Goal: Task Accomplishment & Management: Complete application form

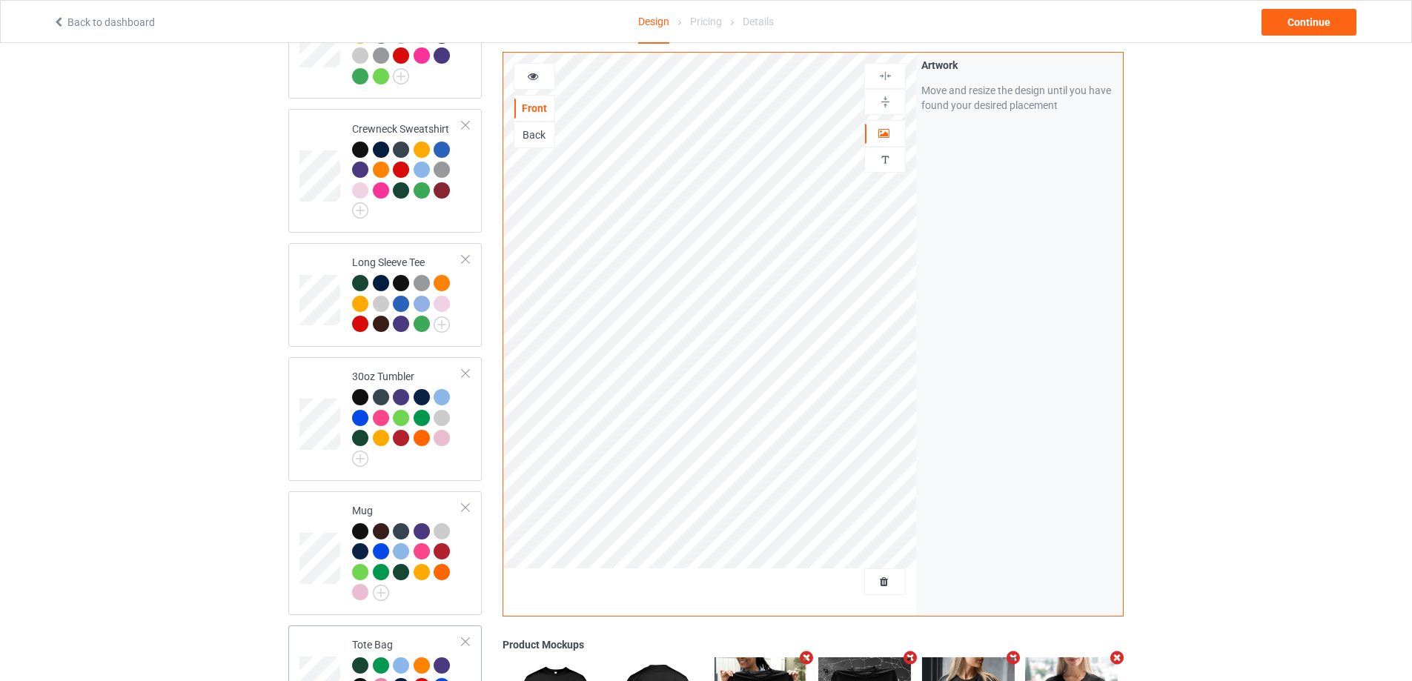
scroll to position [889, 0]
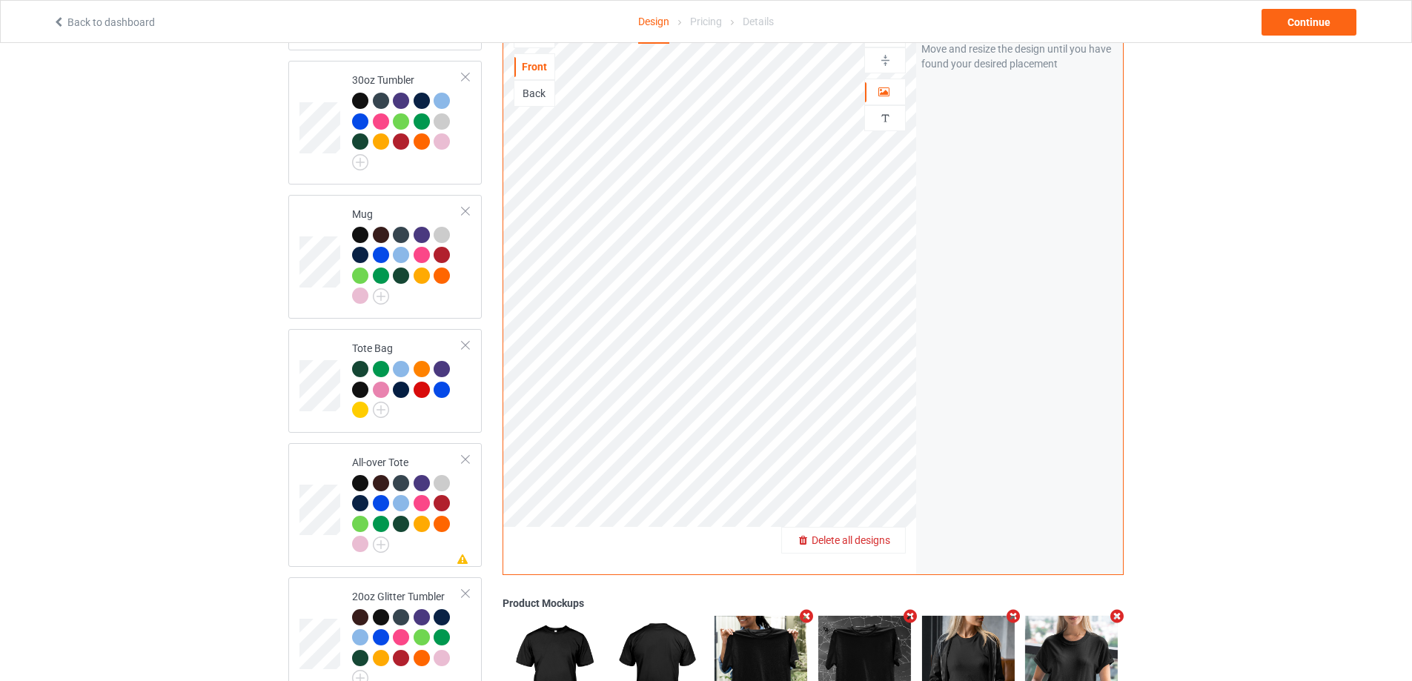
click at [888, 534] on span "Delete all designs" at bounding box center [850, 540] width 79 height 12
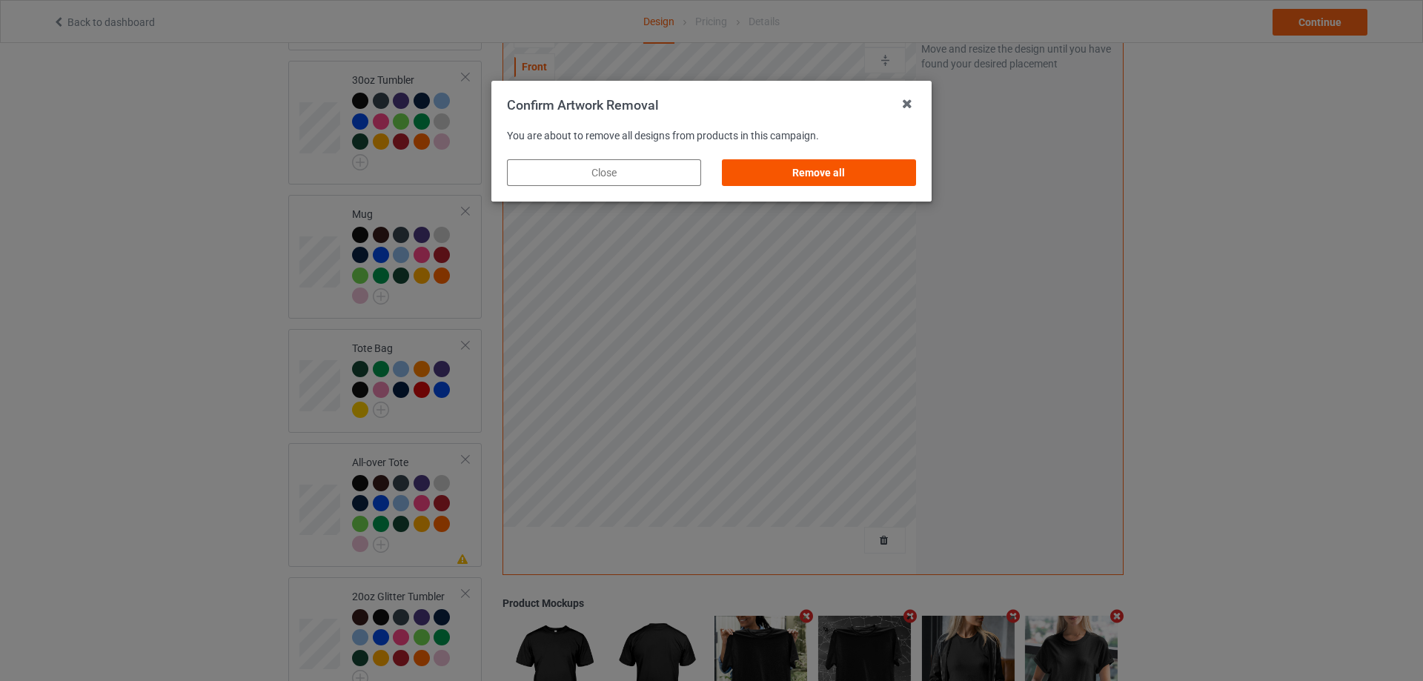
click at [818, 171] on div "Remove all" at bounding box center [819, 172] width 194 height 27
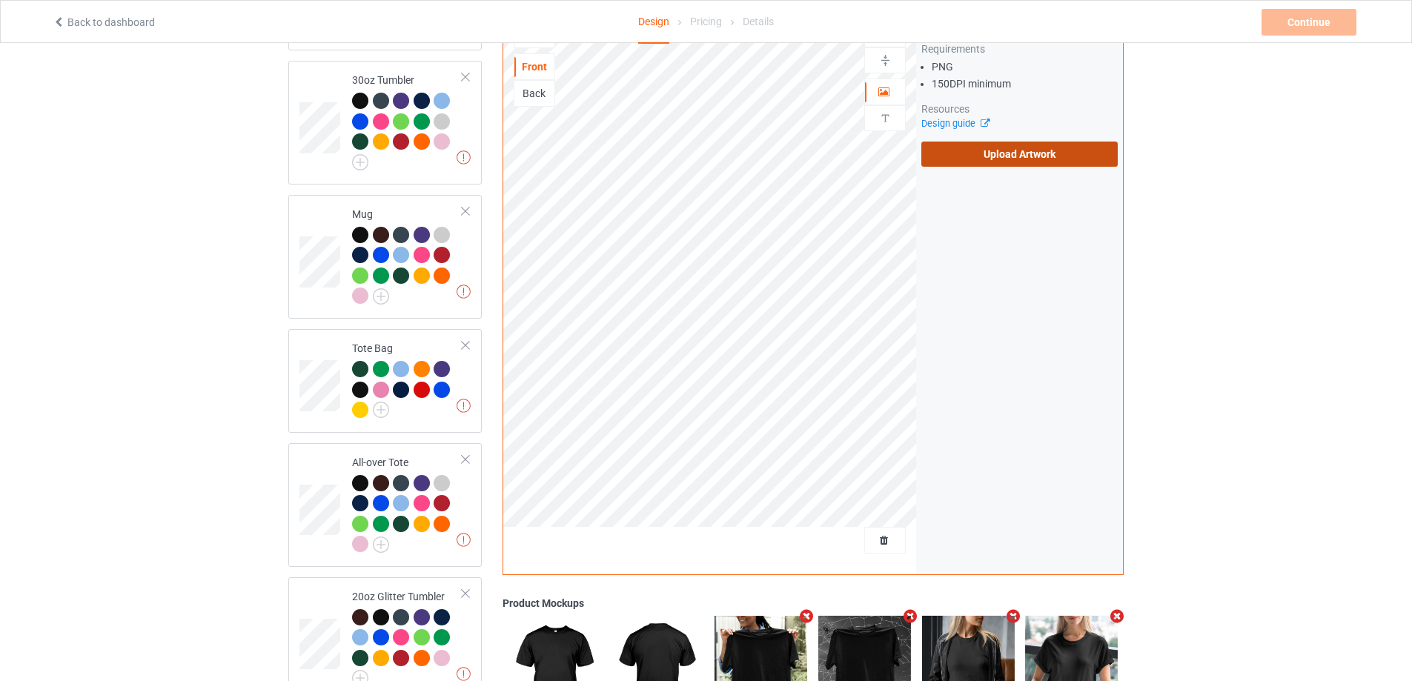
click at [1070, 145] on label "Upload Artwork" at bounding box center [1019, 154] width 196 height 25
click at [0, 0] on input "Upload Artwork" at bounding box center [0, 0] width 0 height 0
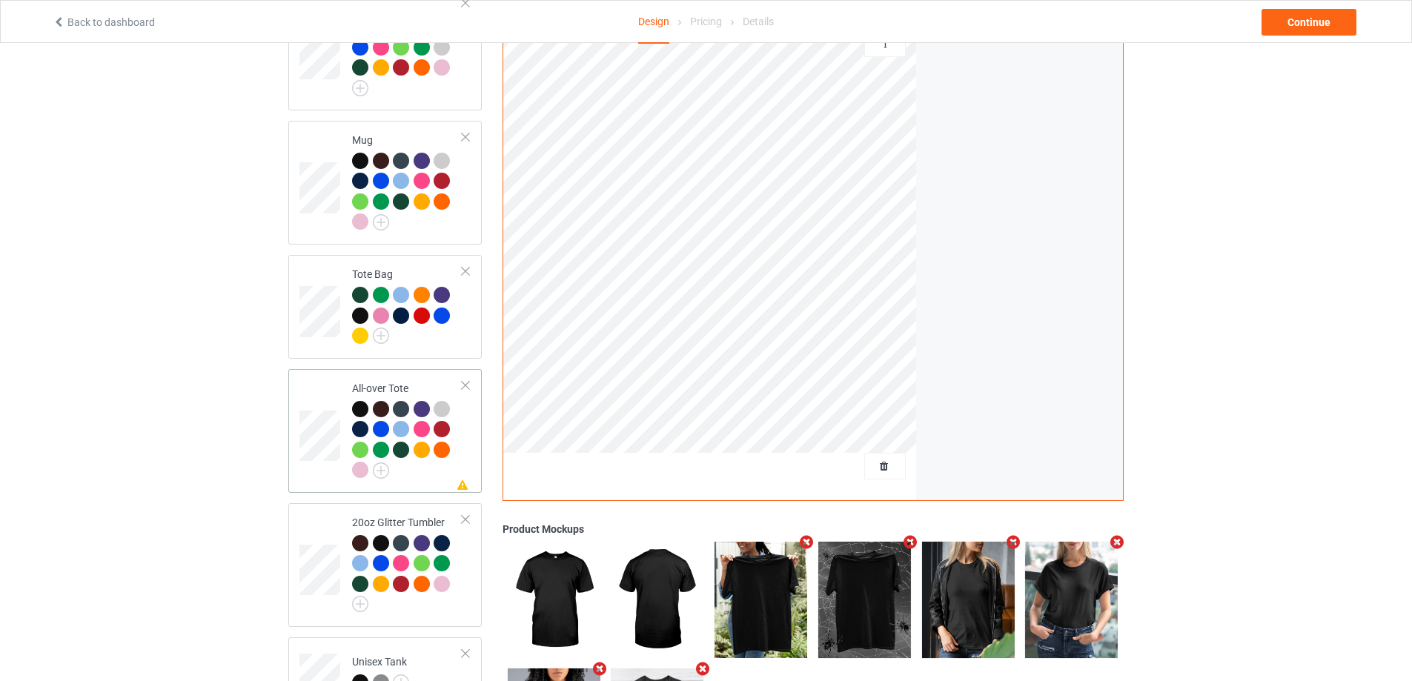
scroll to position [519, 0]
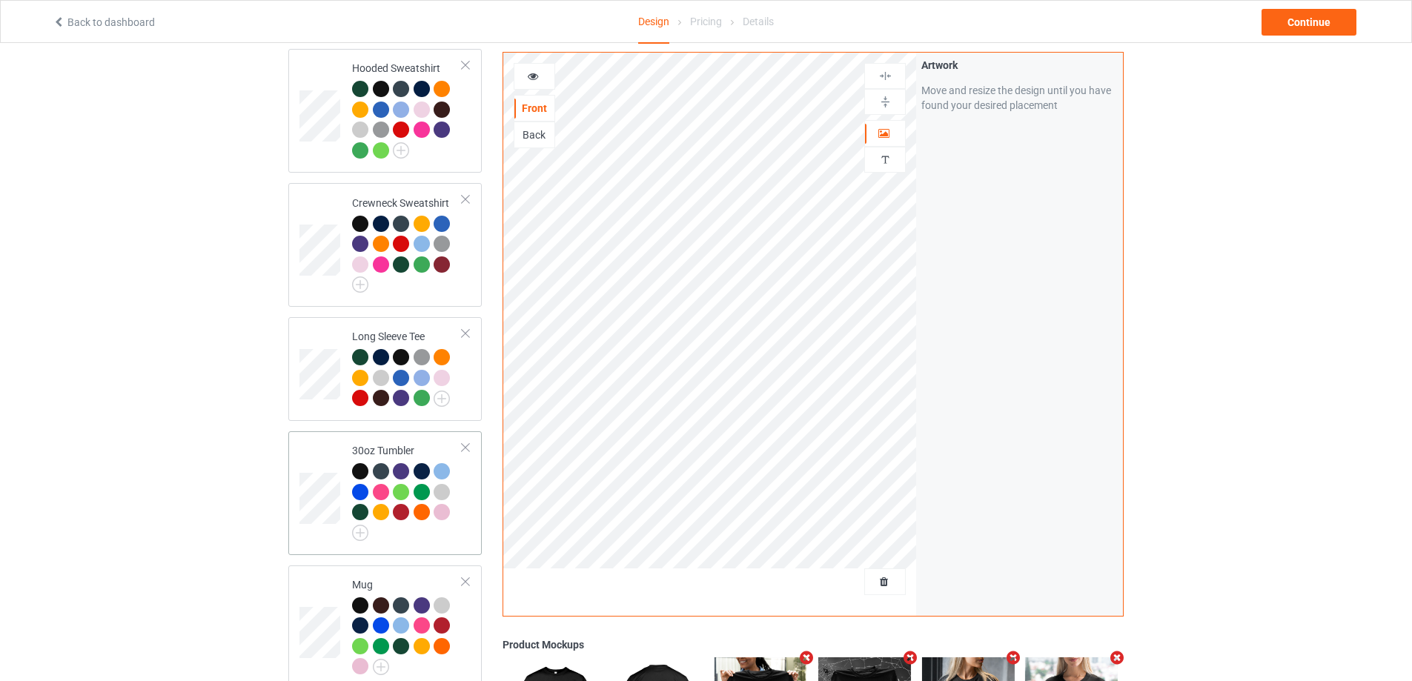
click at [458, 508] on div at bounding box center [407, 502] width 110 height 78
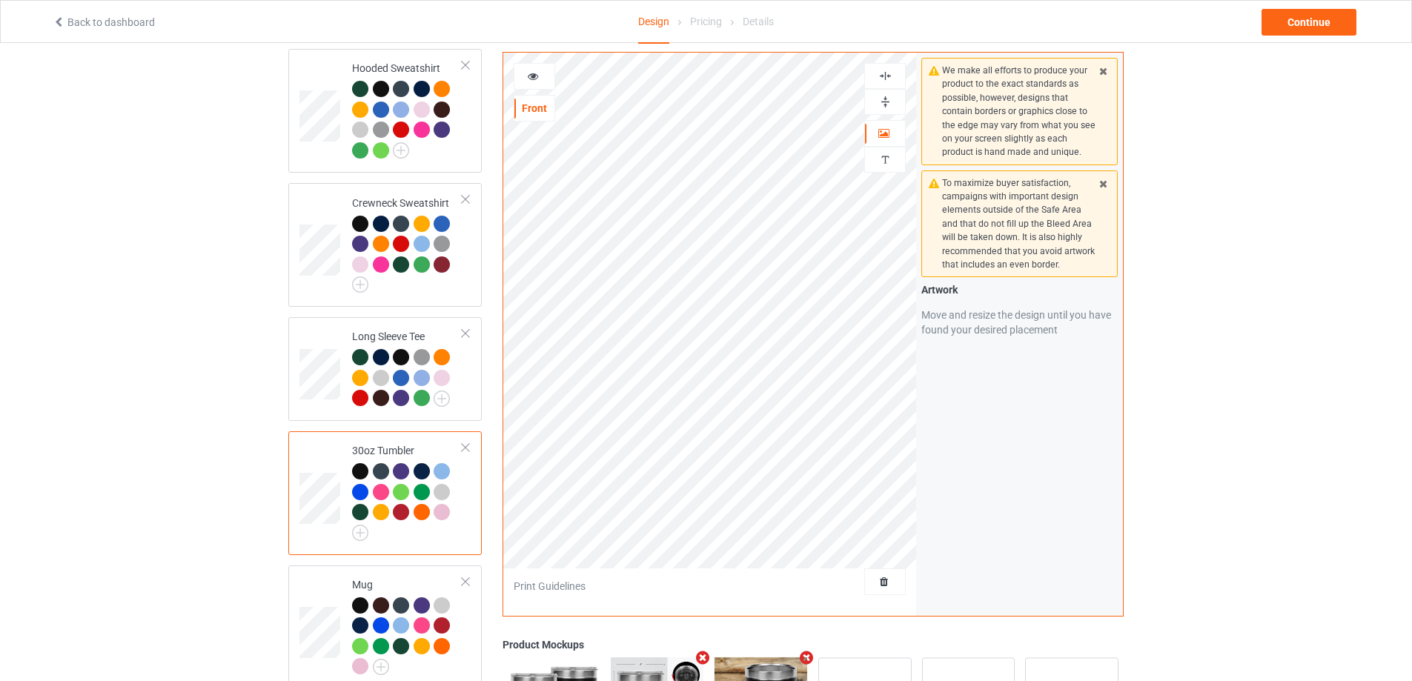
scroll to position [815, 0]
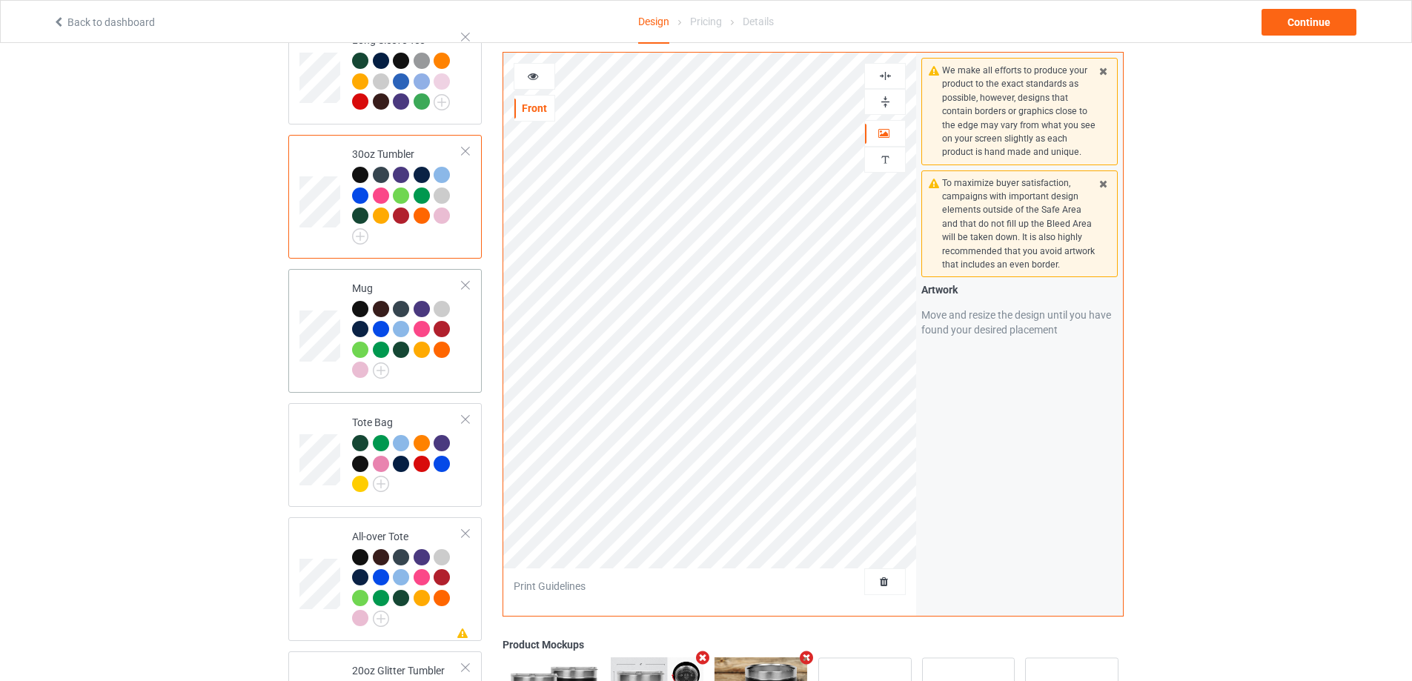
click at [445, 365] on div at bounding box center [407, 342] width 110 height 82
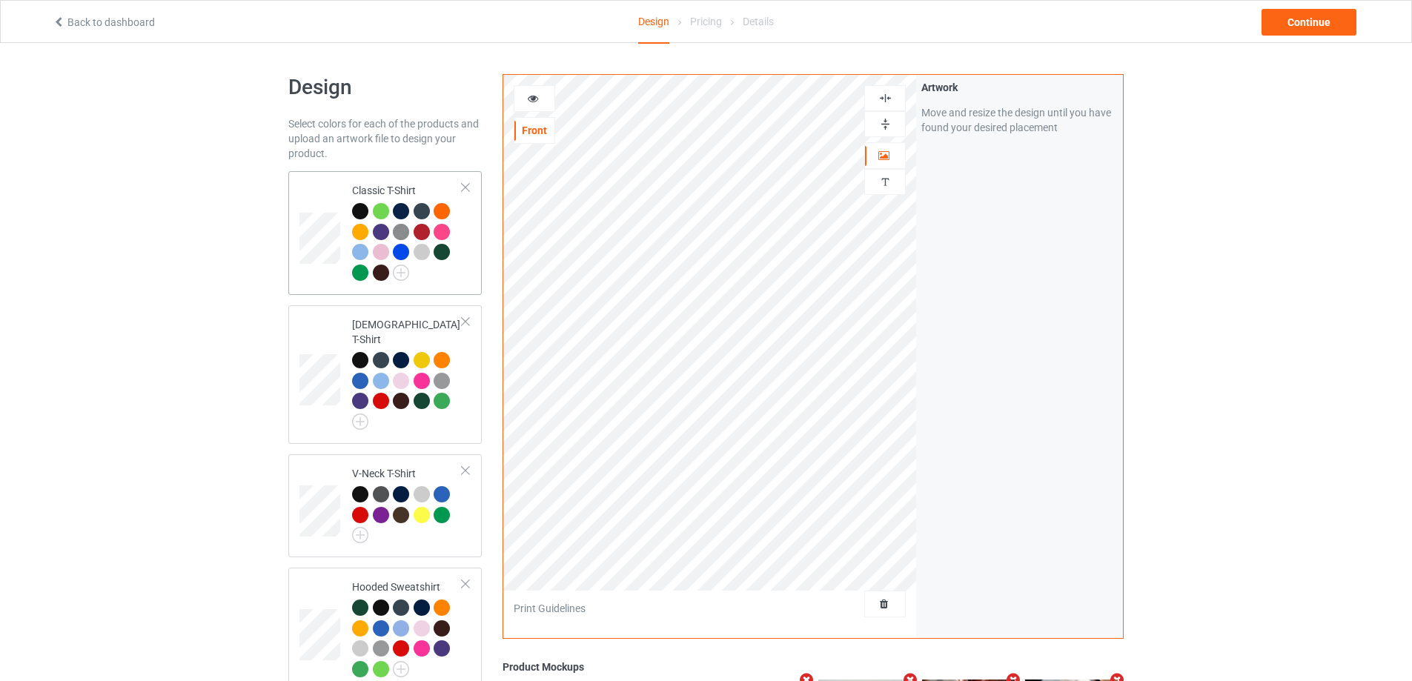
click at [453, 290] on div "Classic T-Shirt" at bounding box center [384, 233] width 193 height 124
click at [101, 20] on link "Back to dashboard" at bounding box center [104, 22] width 102 height 12
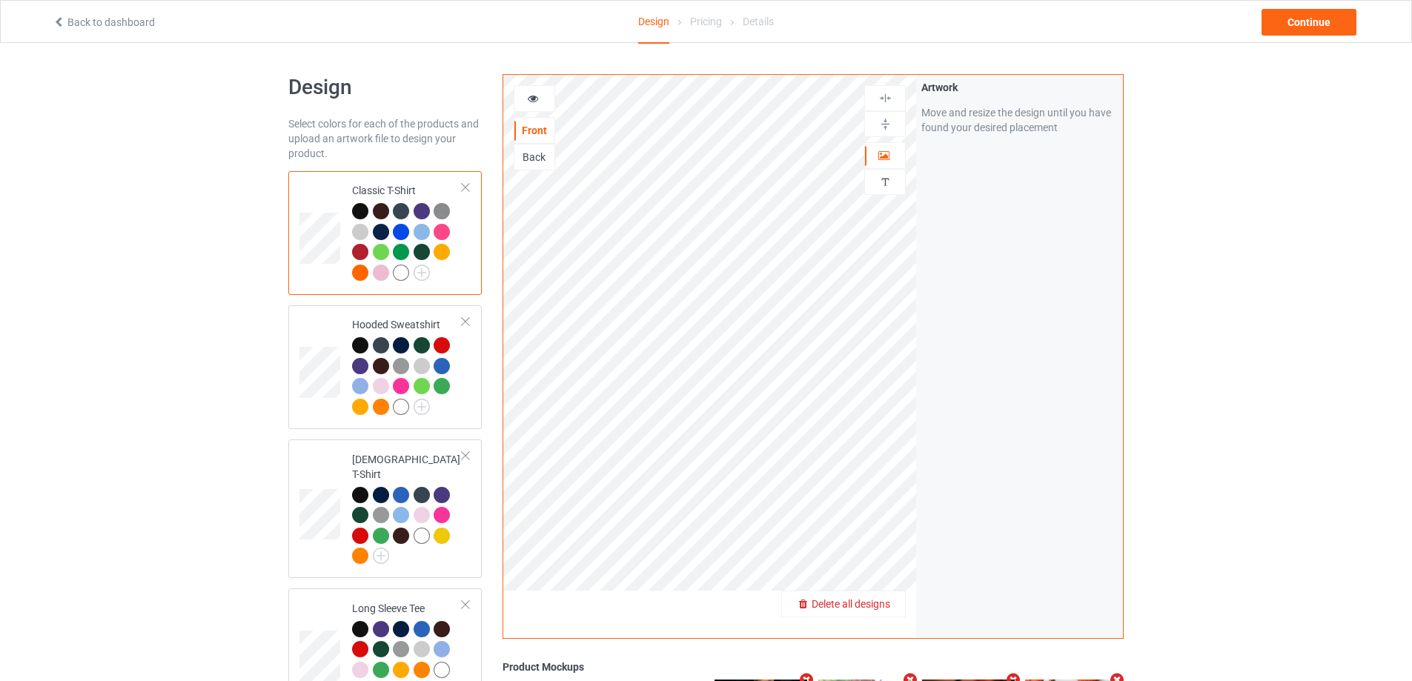
click at [866, 603] on span "Delete all designs" at bounding box center [850, 604] width 79 height 12
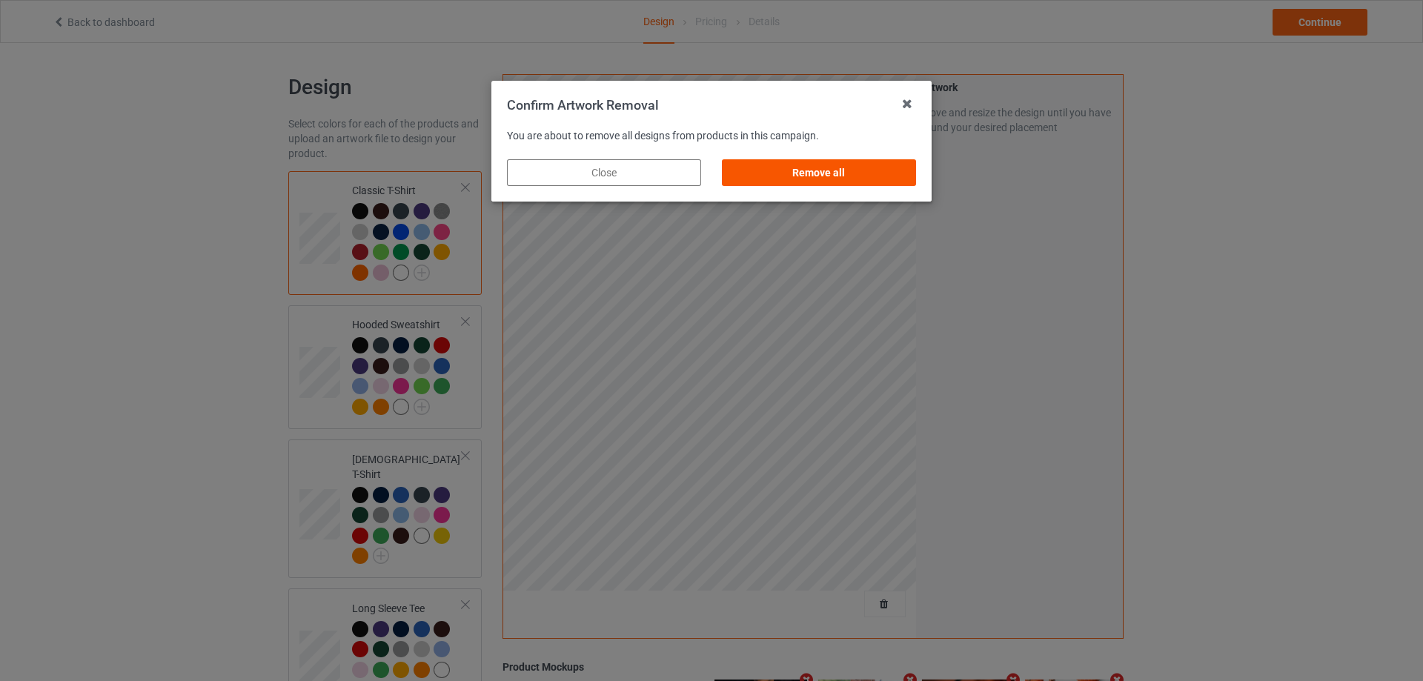
click at [800, 173] on div "Remove all" at bounding box center [819, 172] width 194 height 27
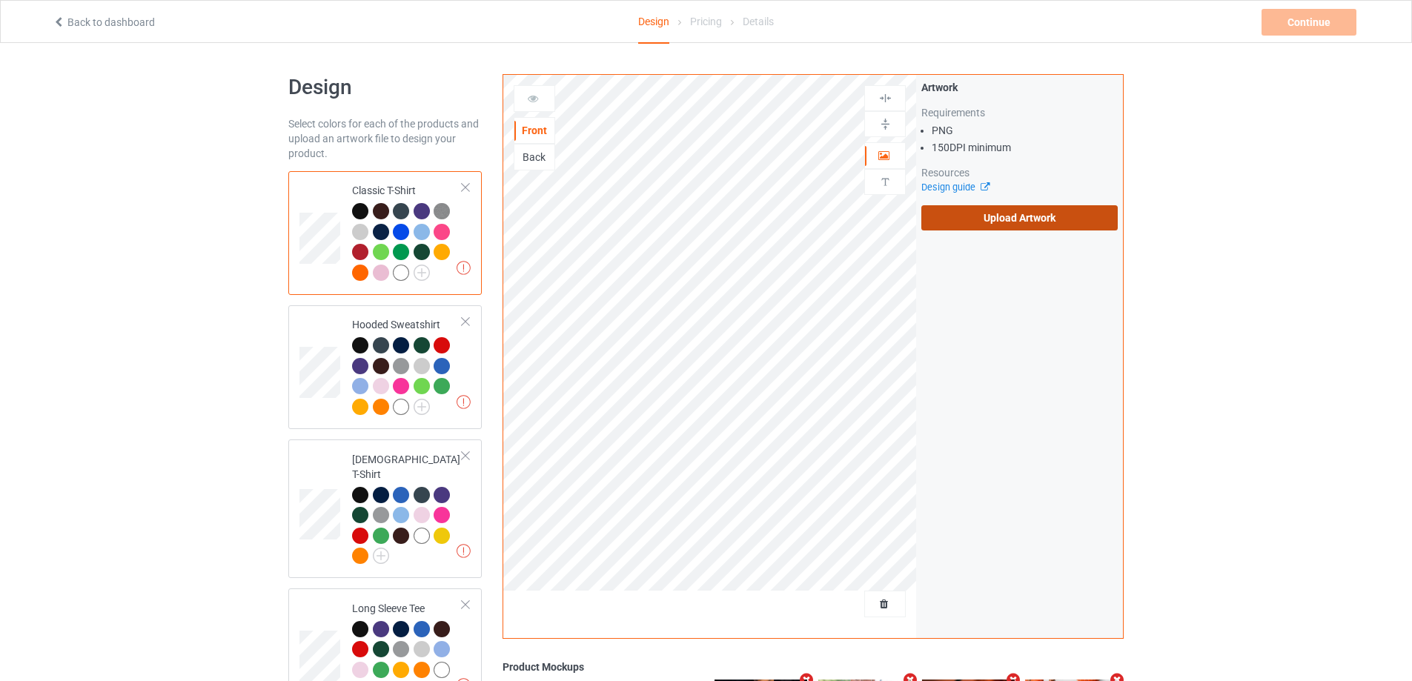
click at [986, 219] on label "Upload Artwork" at bounding box center [1019, 217] width 196 height 25
click at [0, 0] on input "Upload Artwork" at bounding box center [0, 0] width 0 height 0
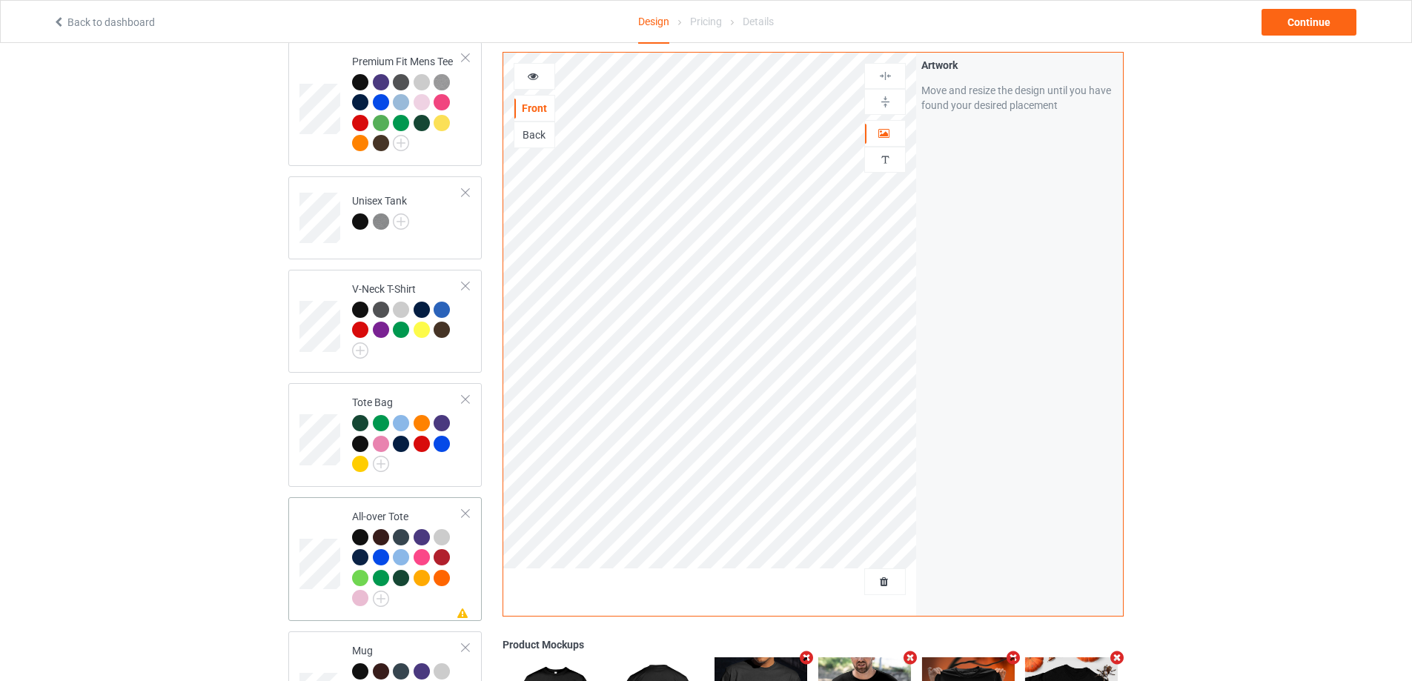
scroll to position [1037, 0]
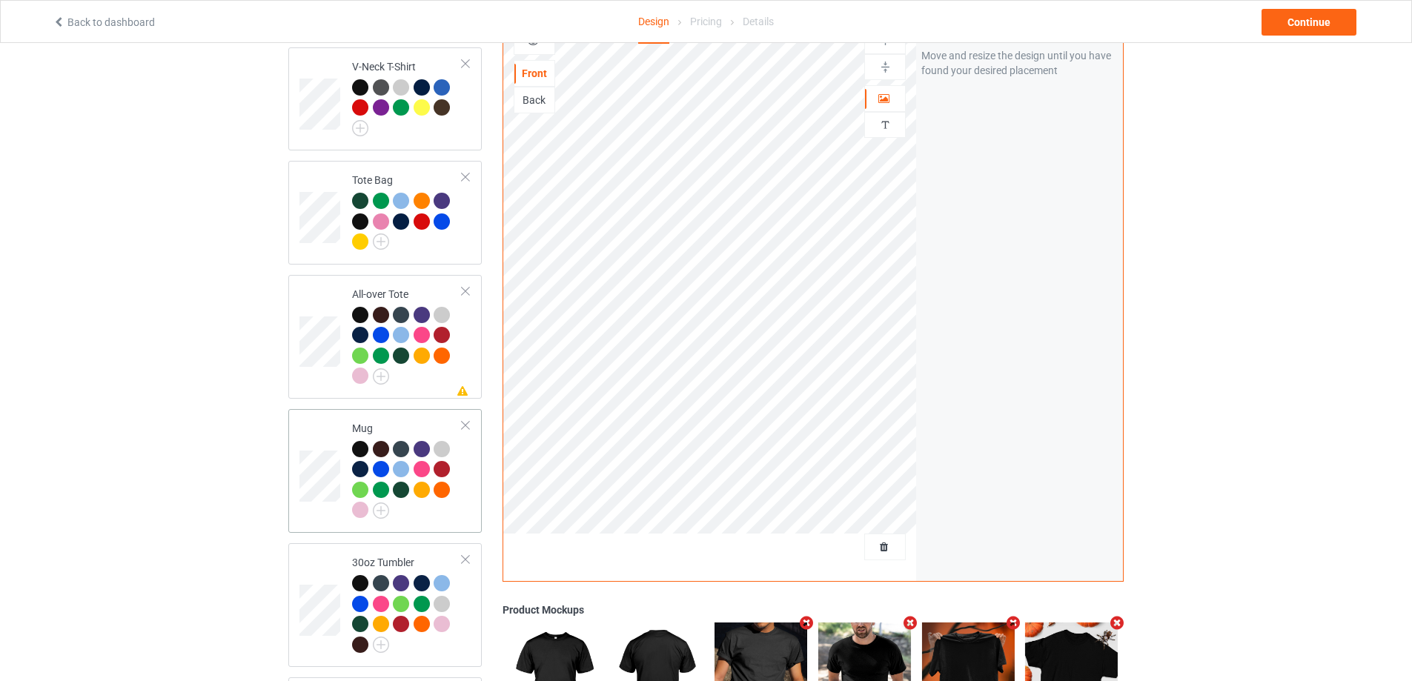
click at [457, 508] on div at bounding box center [407, 482] width 110 height 82
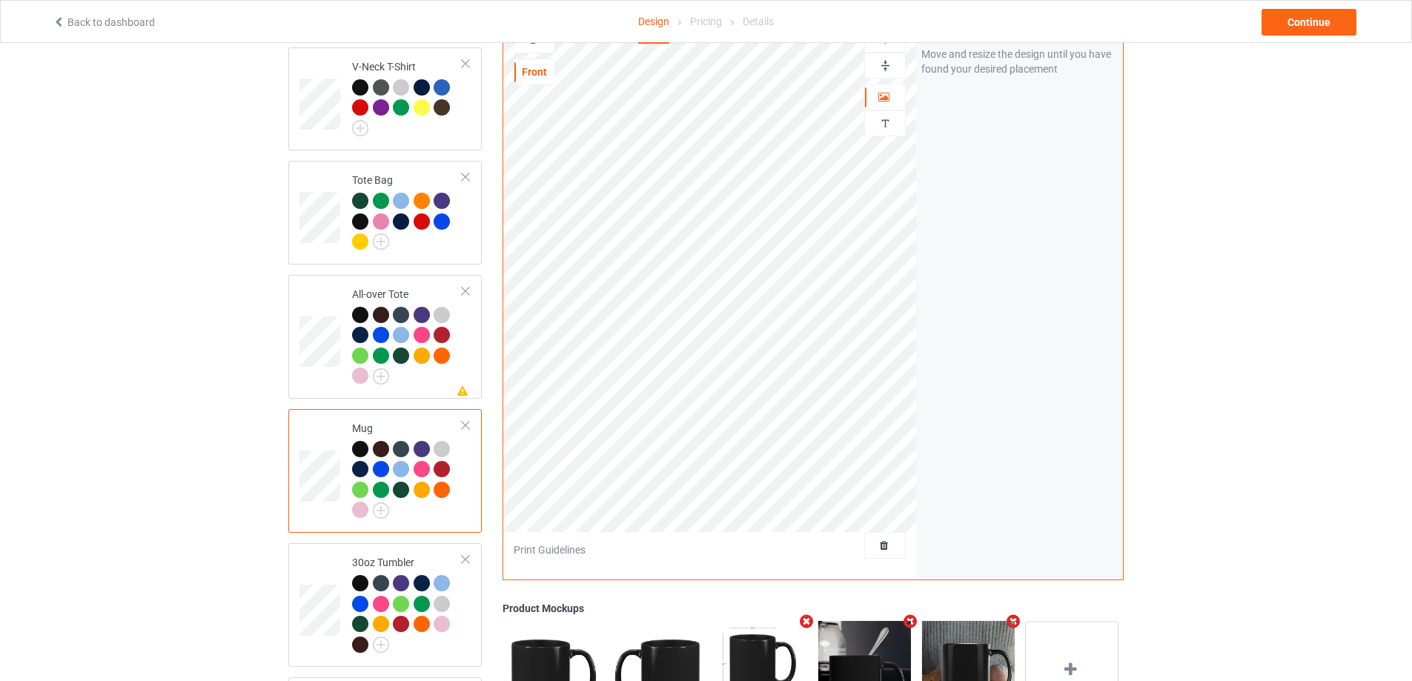
scroll to position [1186, 0]
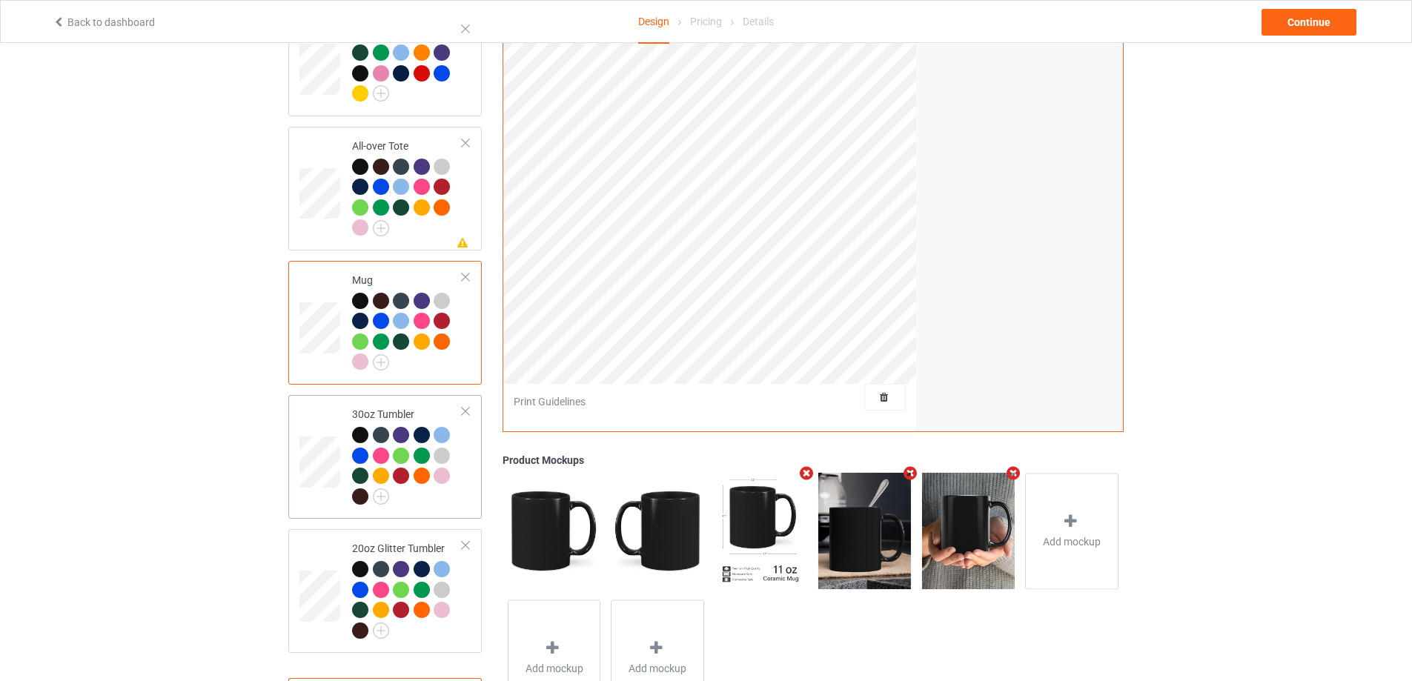
click at [464, 491] on td "30oz Tumbler" at bounding box center [407, 457] width 127 height 112
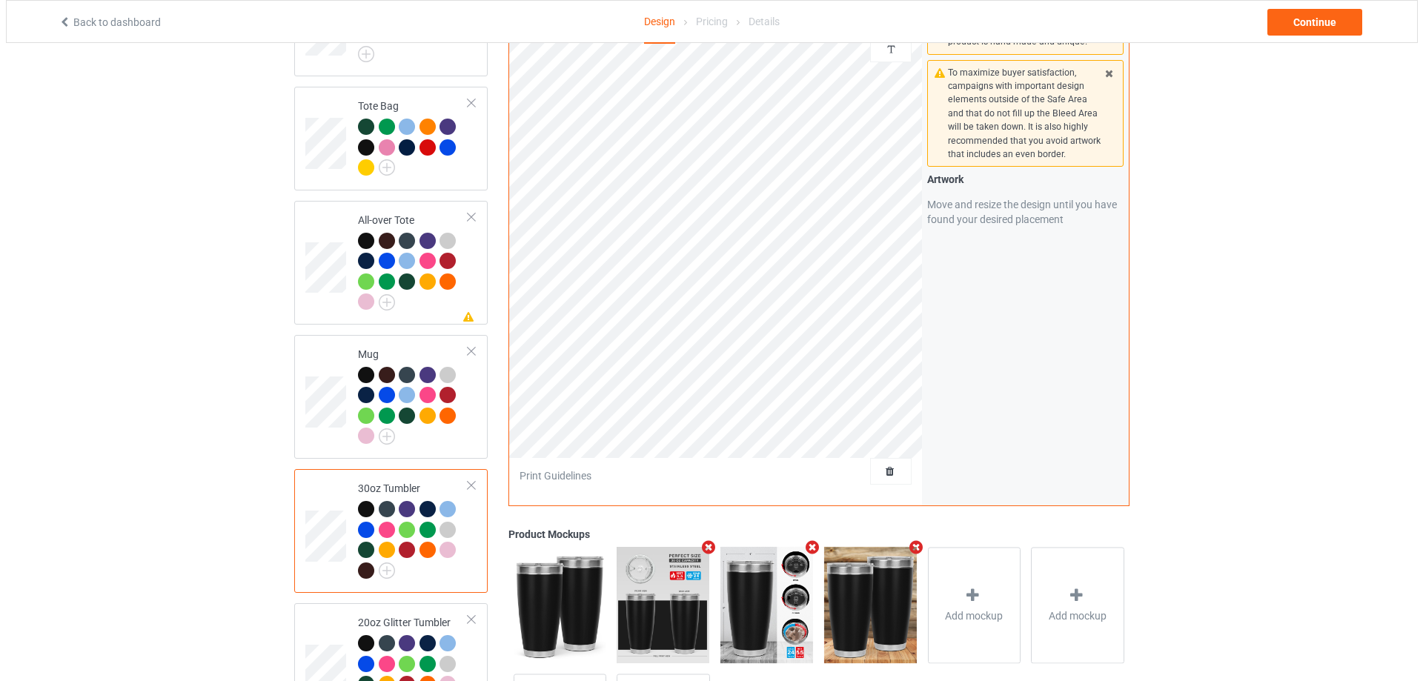
scroll to position [1252, 0]
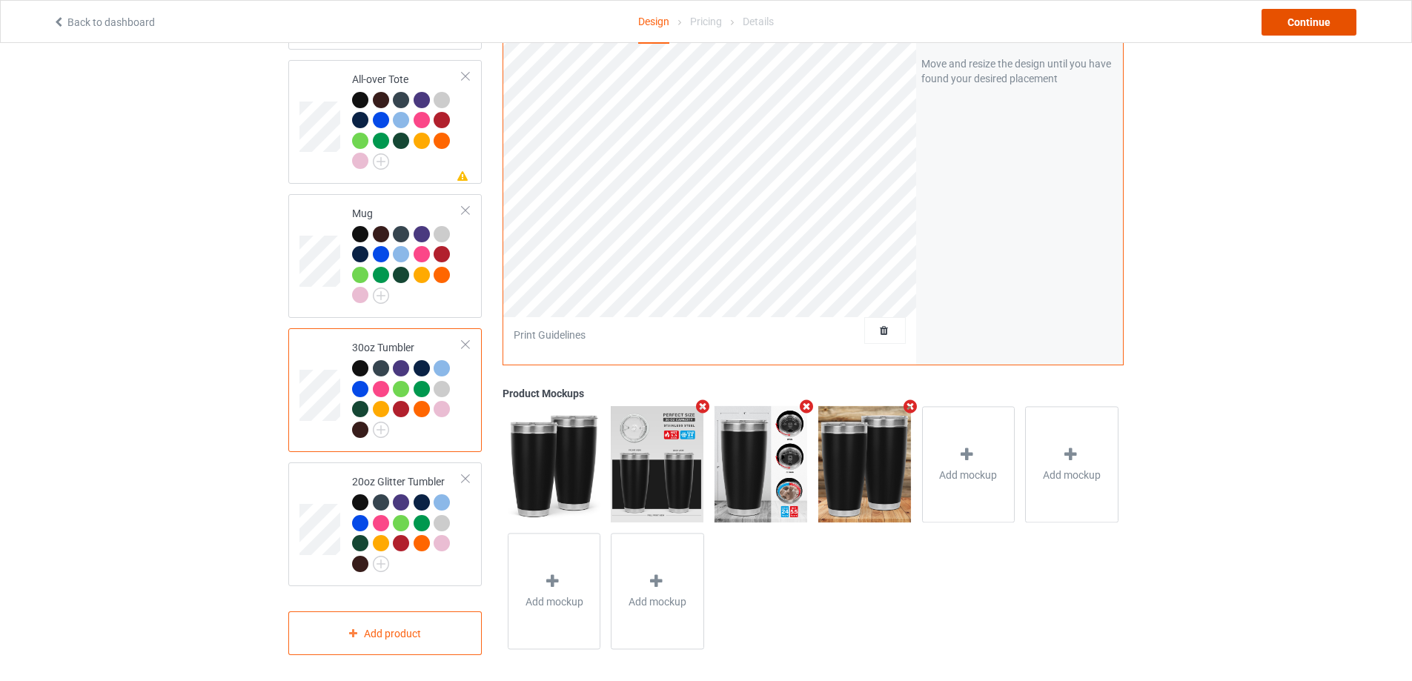
click at [1332, 25] on div "Continue" at bounding box center [1308, 22] width 95 height 27
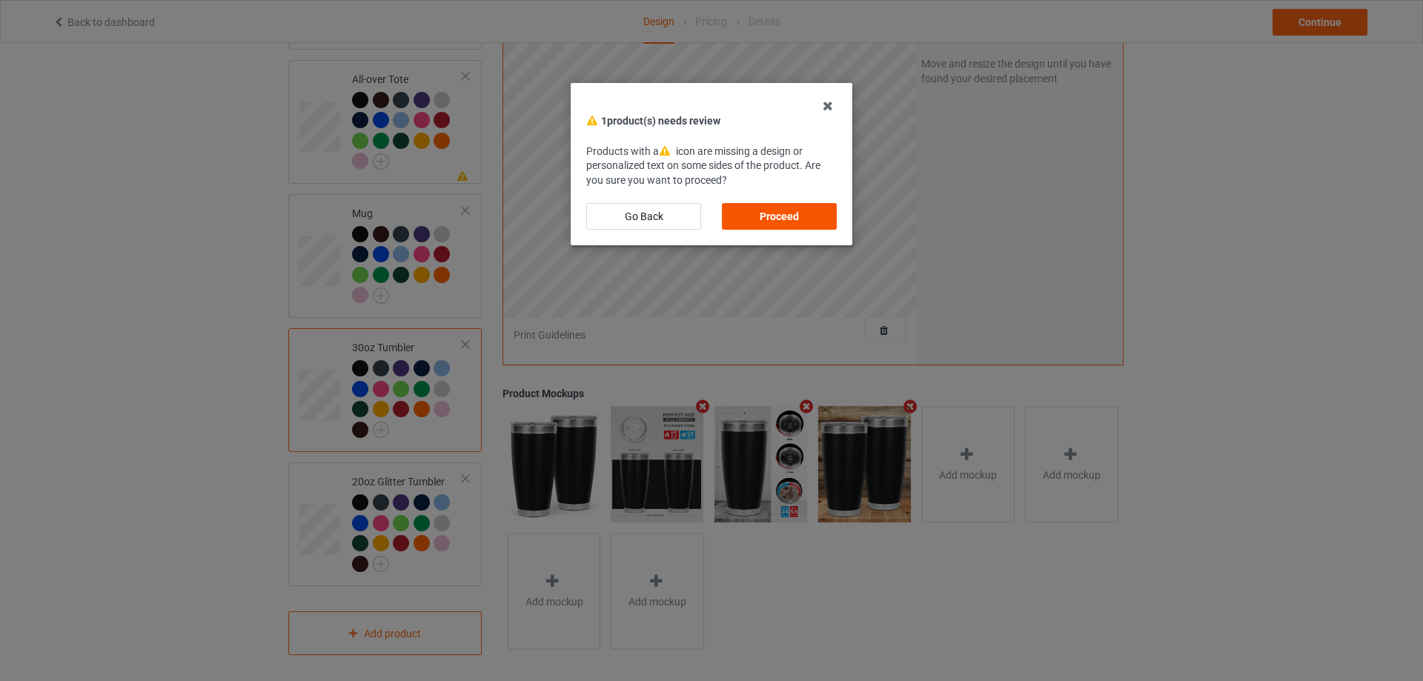
click at [793, 209] on div "Proceed" at bounding box center [779, 216] width 115 height 27
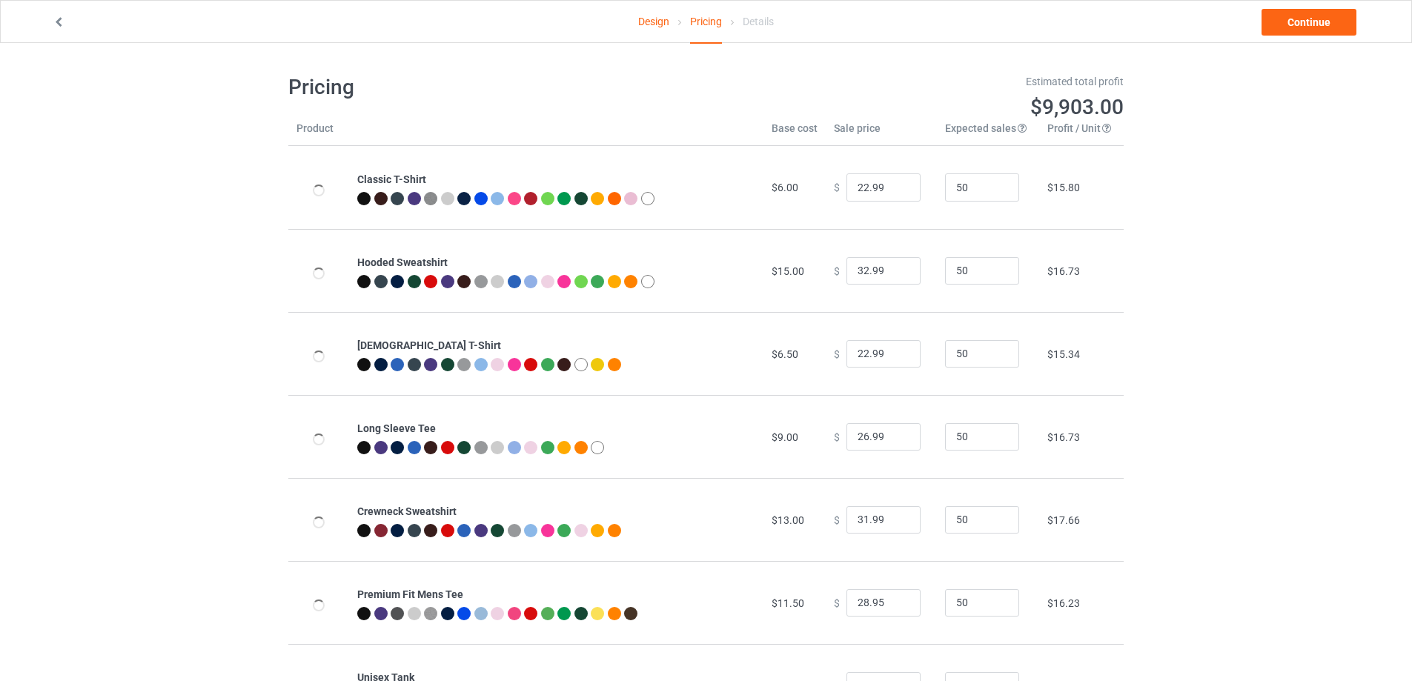
click at [652, 29] on link "Design" at bounding box center [653, 21] width 31 height 41
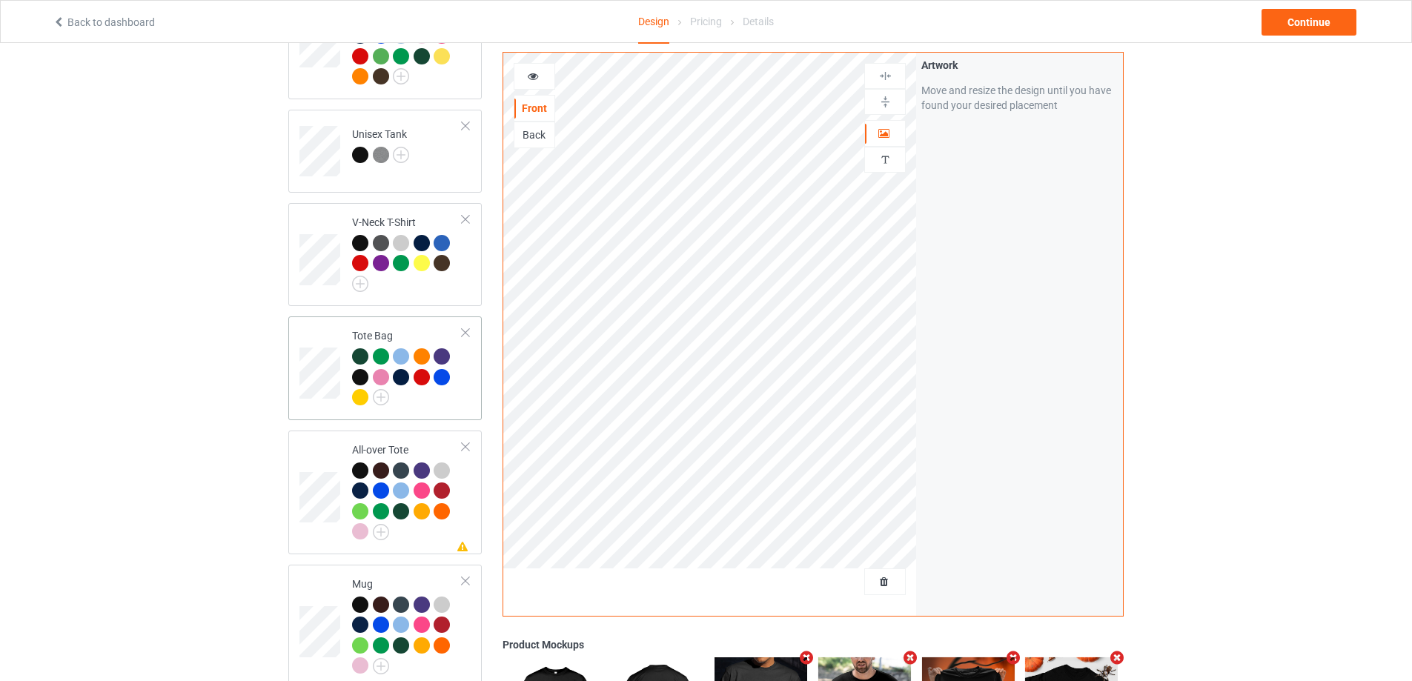
scroll to position [659, 0]
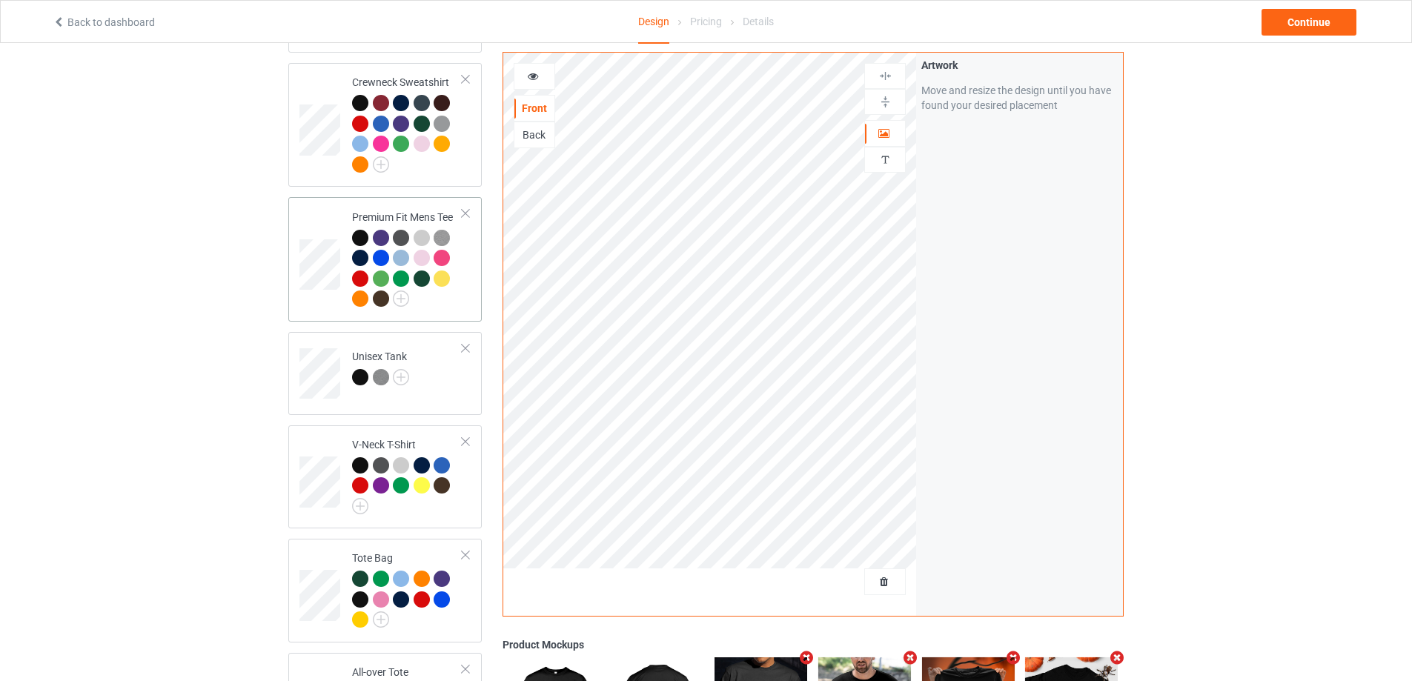
click at [452, 302] on td "Premium Fit Mens Tee" at bounding box center [407, 259] width 127 height 112
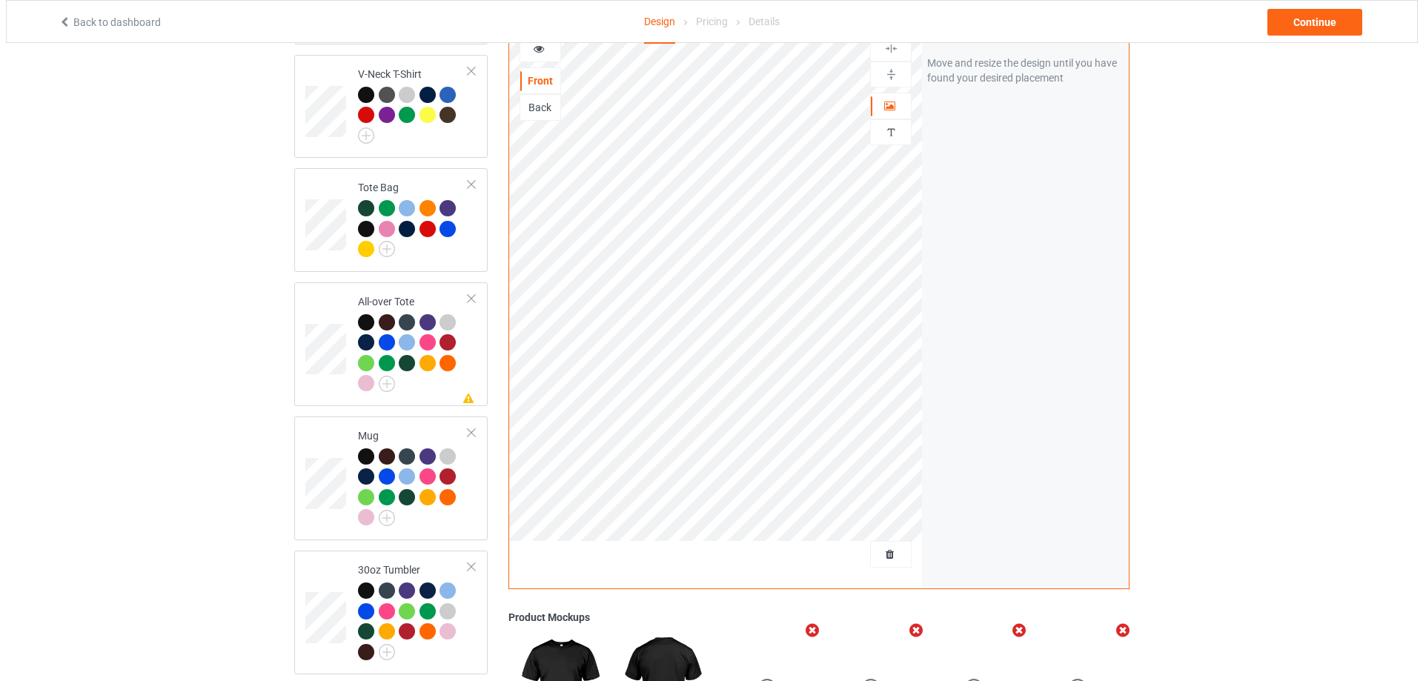
scroll to position [1252, 0]
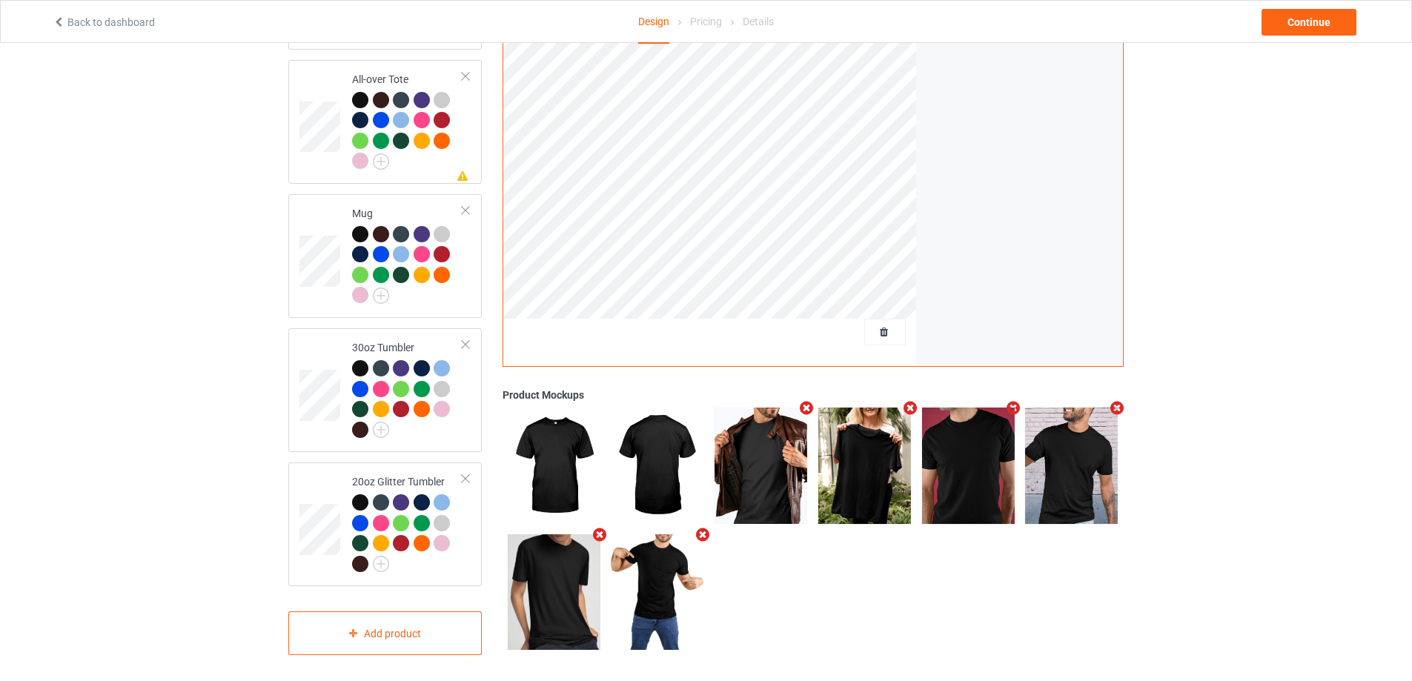
click at [804, 403] on icon "Remove mockup" at bounding box center [806, 409] width 19 height 16
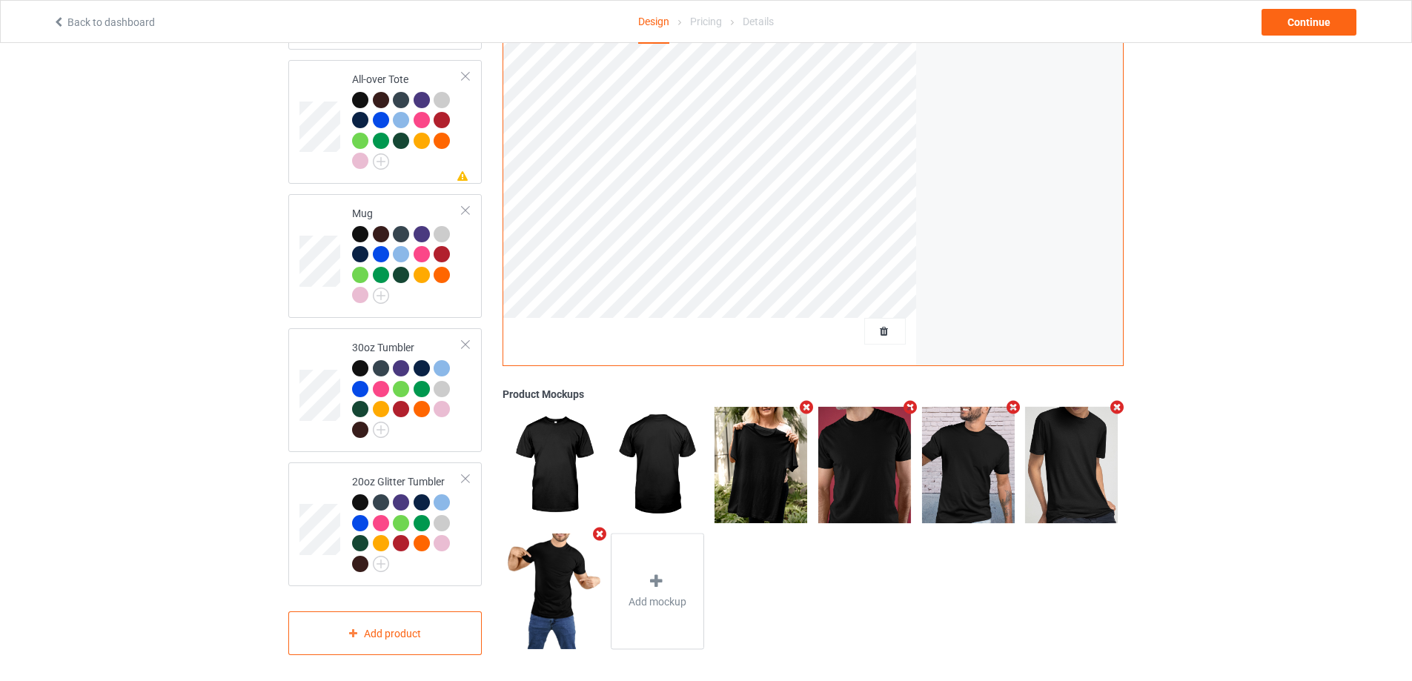
click at [911, 403] on icon "Remove mockup" at bounding box center [909, 408] width 19 height 16
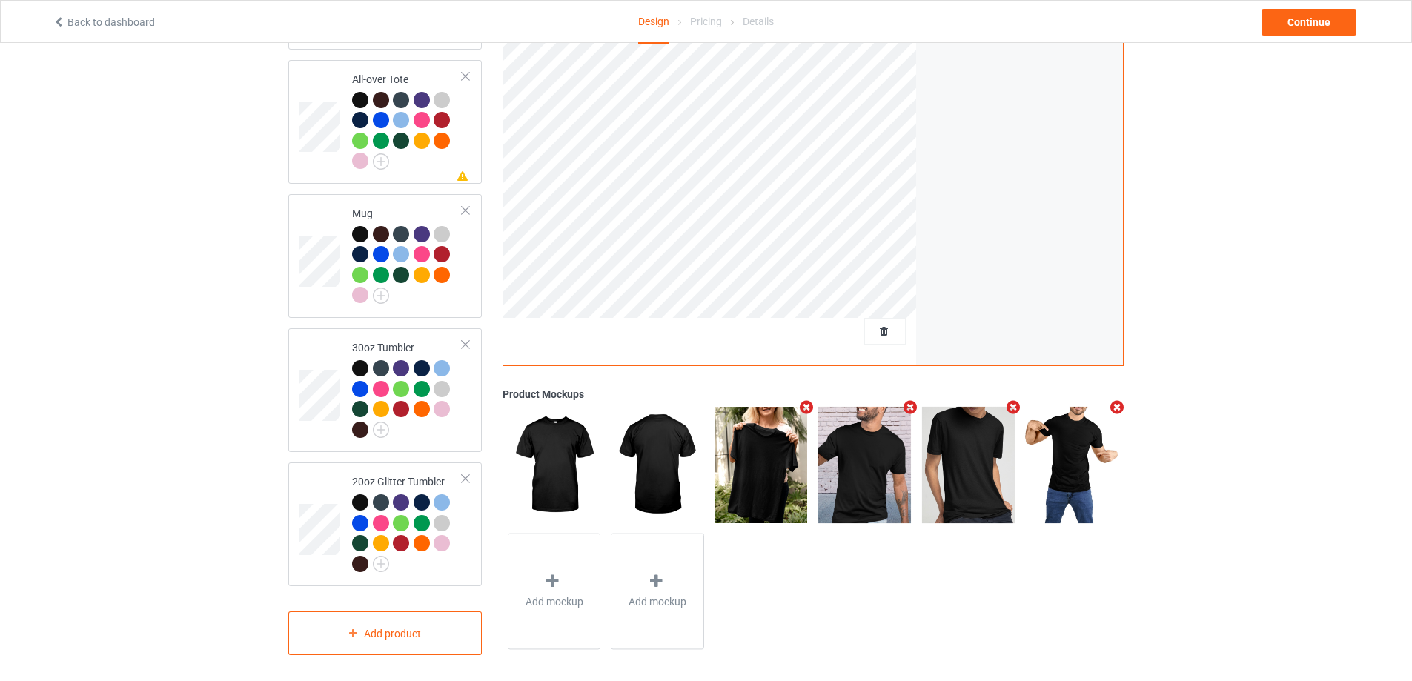
click at [1010, 406] on icon "Remove mockup" at bounding box center [1013, 408] width 19 height 16
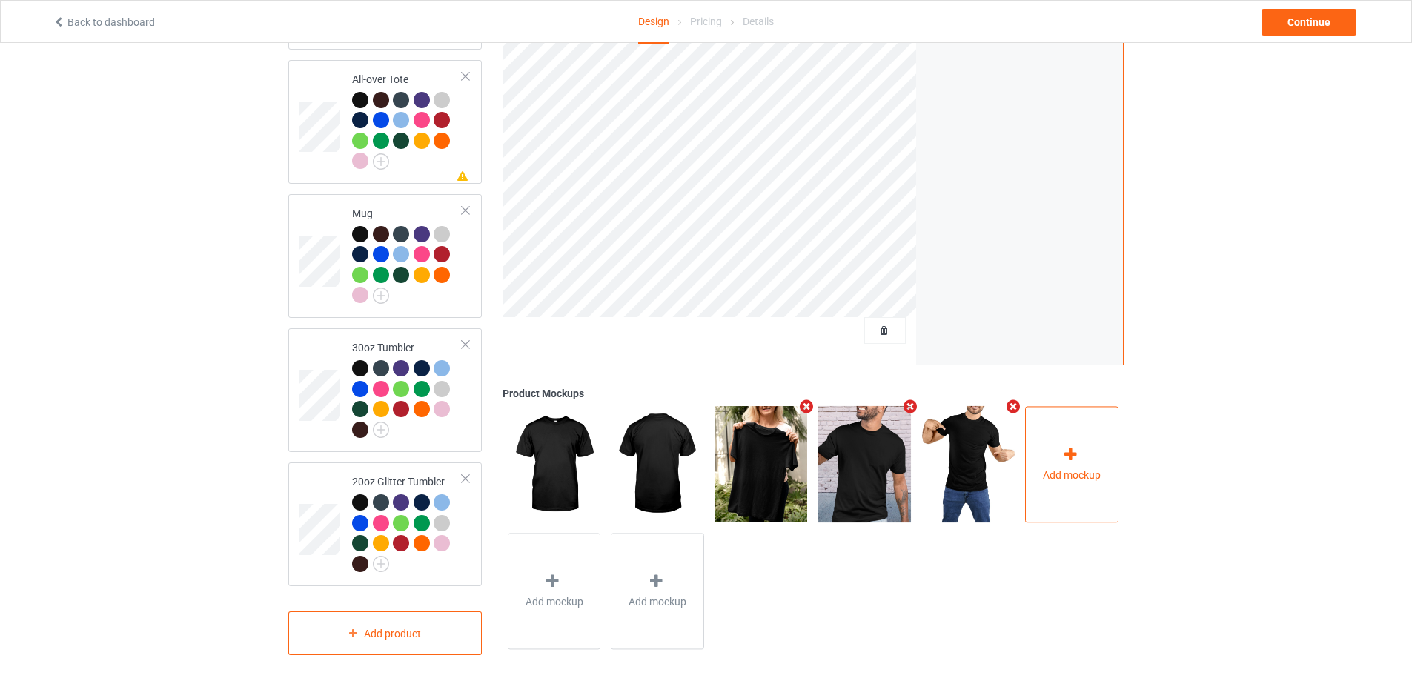
click at [1058, 440] on div "Add mockup" at bounding box center [1071, 465] width 93 height 116
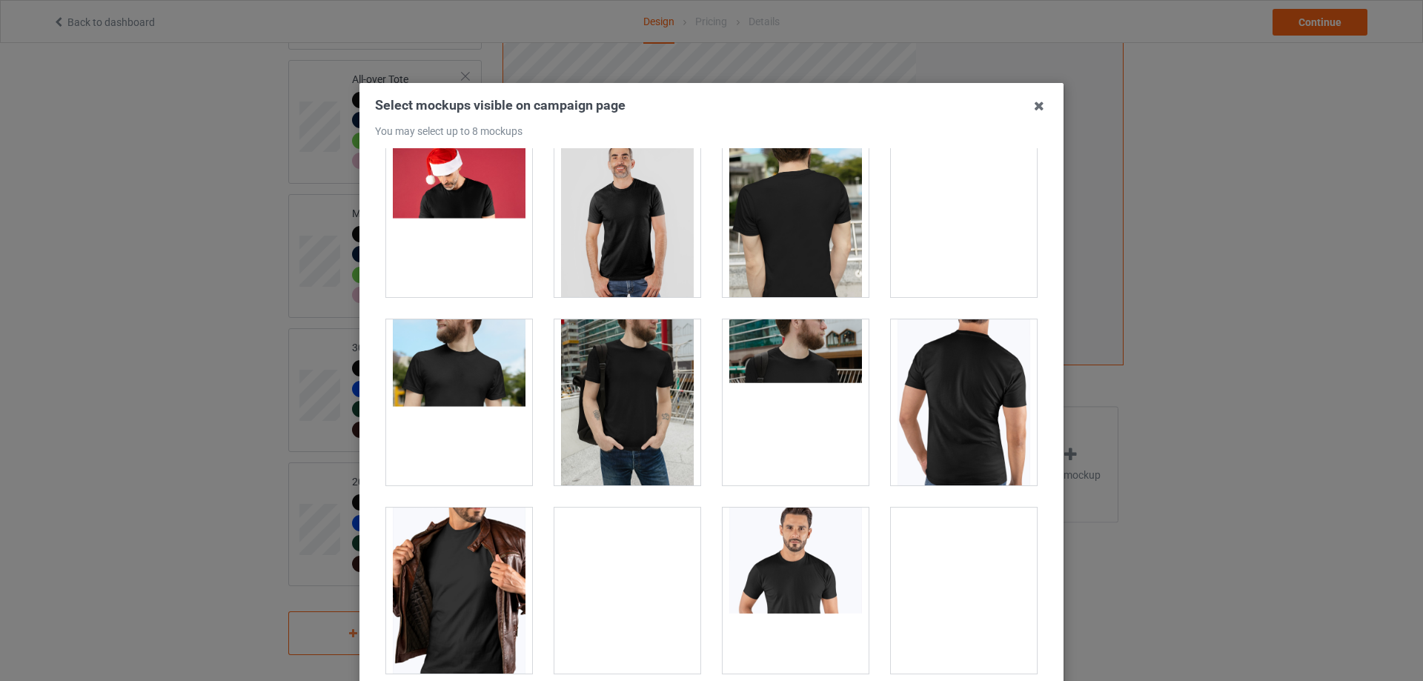
scroll to position [889, 0]
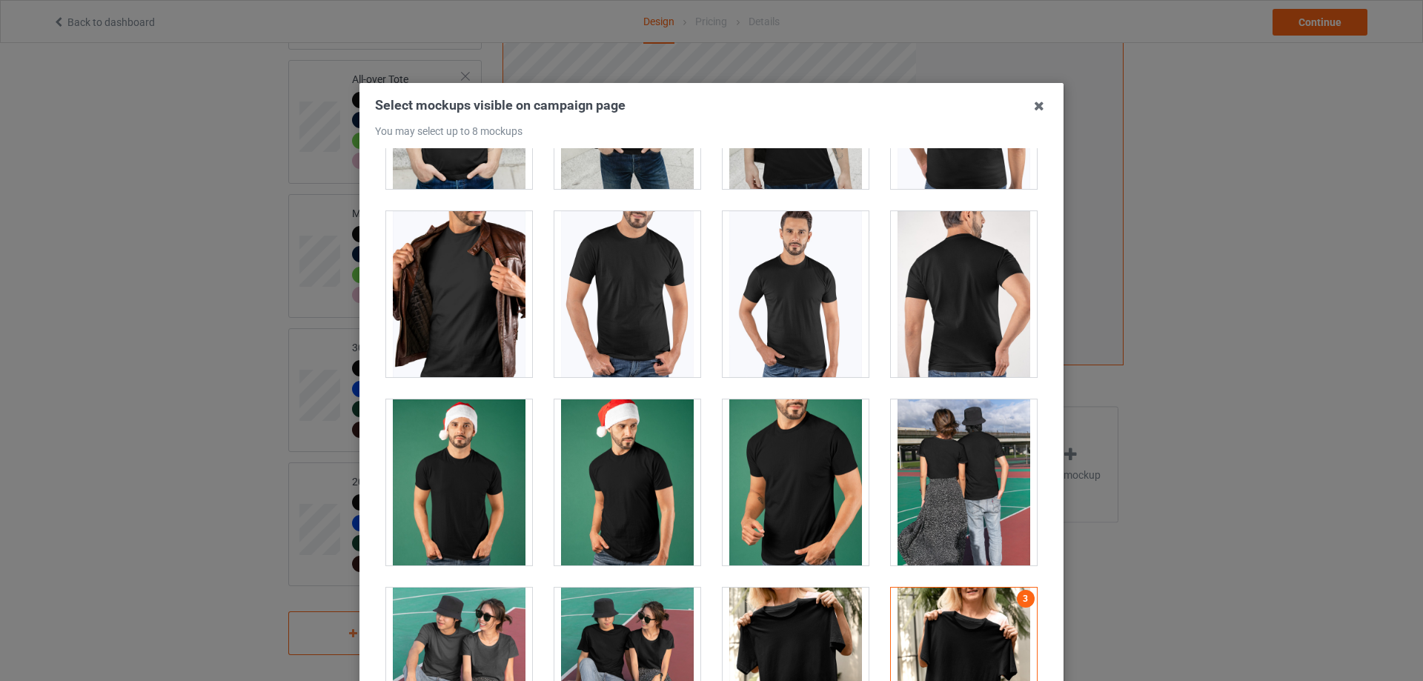
click at [602, 360] on div at bounding box center [627, 294] width 146 height 166
click at [603, 357] on div at bounding box center [627, 294] width 146 height 166
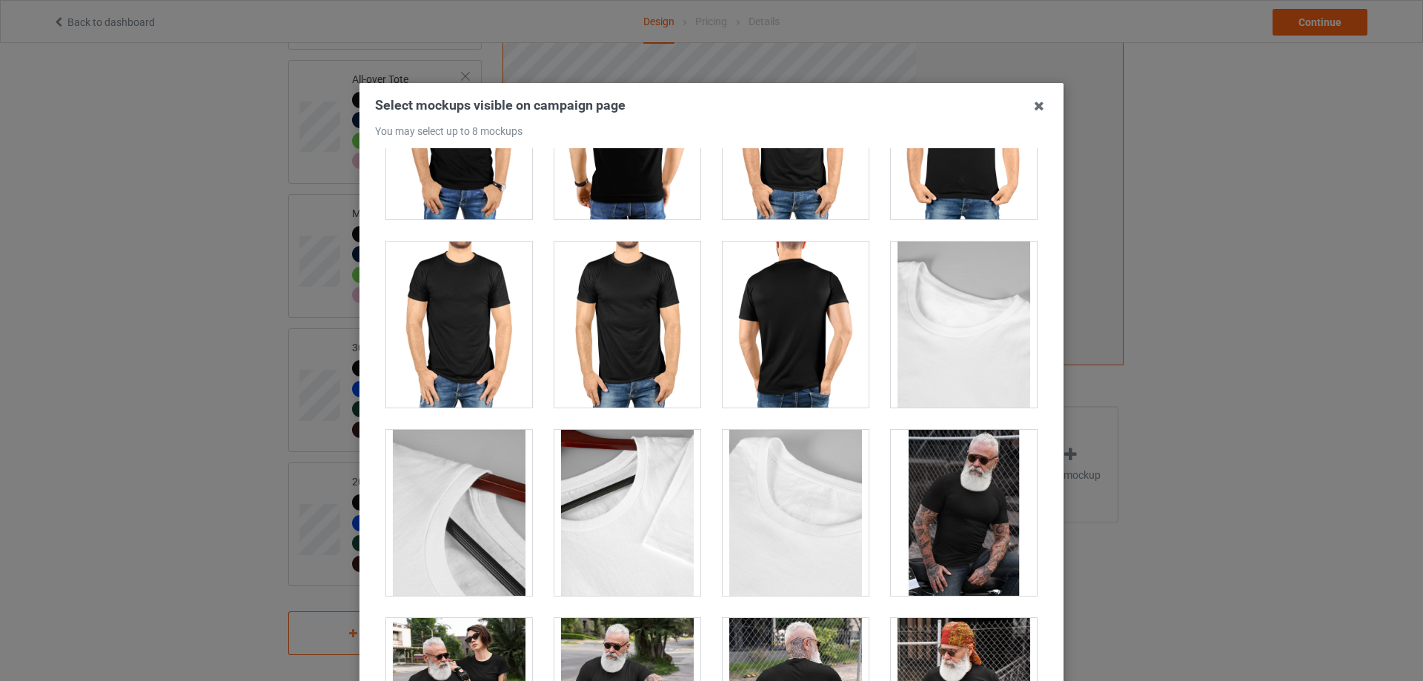
scroll to position [3500, 0]
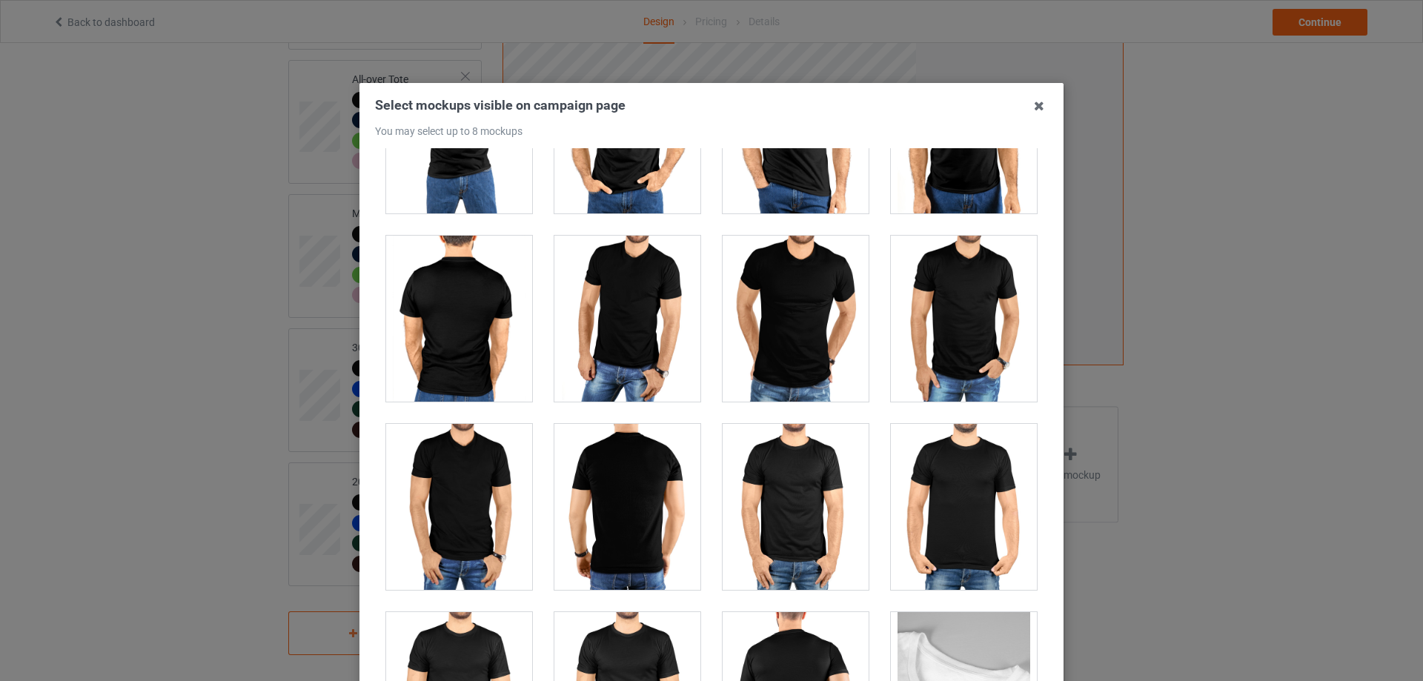
click at [784, 533] on div at bounding box center [795, 507] width 146 height 166
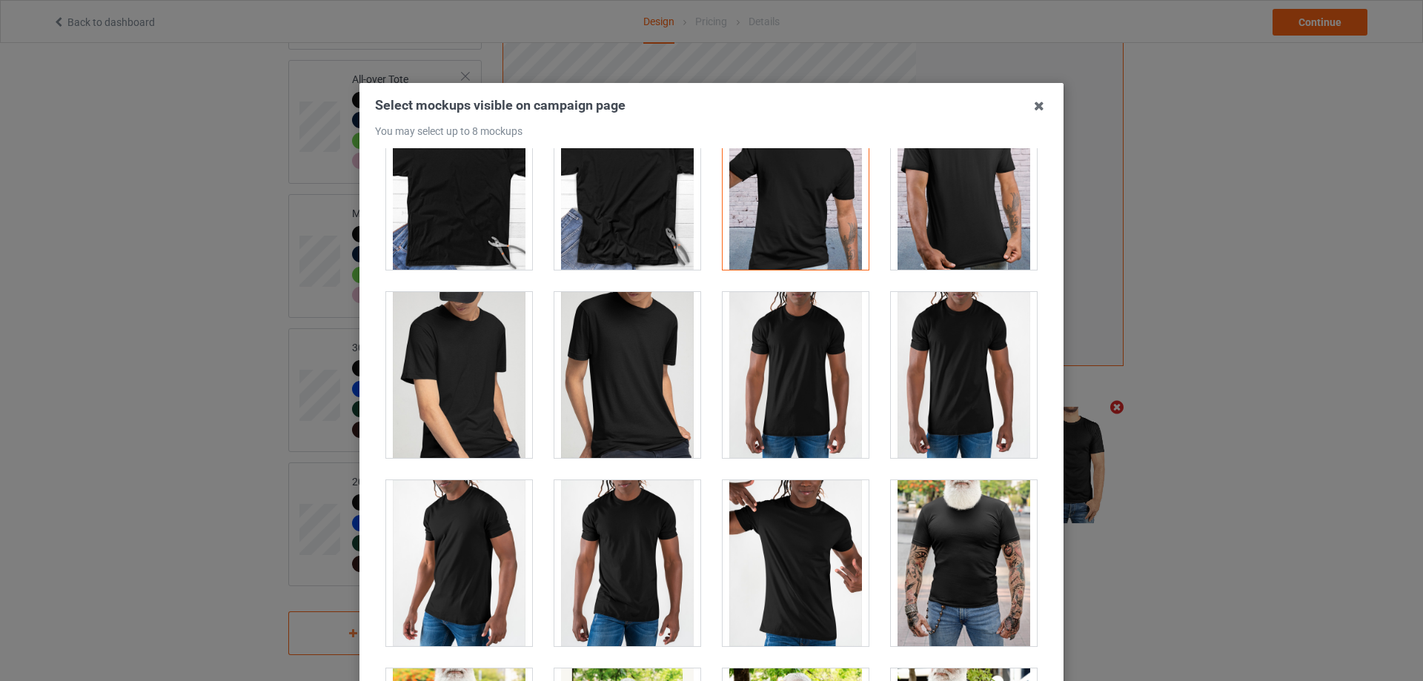
scroll to position [2018, 0]
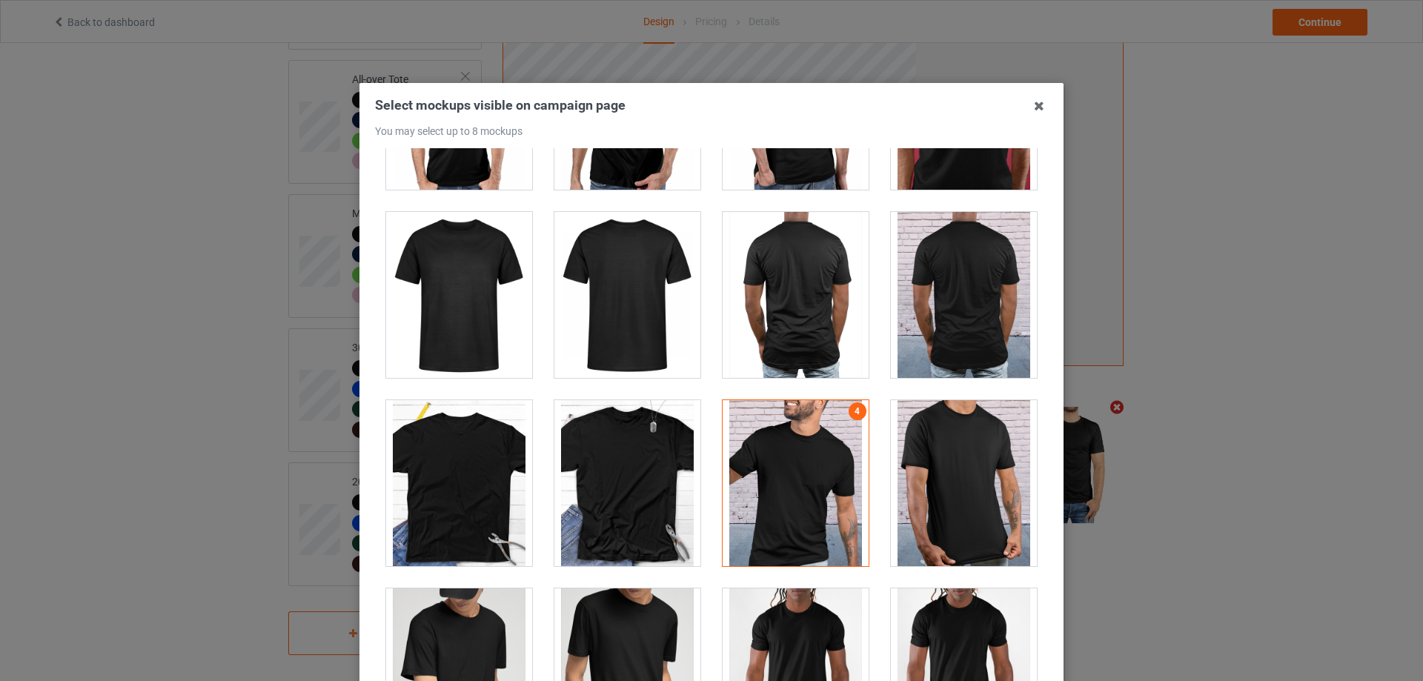
click at [634, 465] on div at bounding box center [627, 483] width 146 height 166
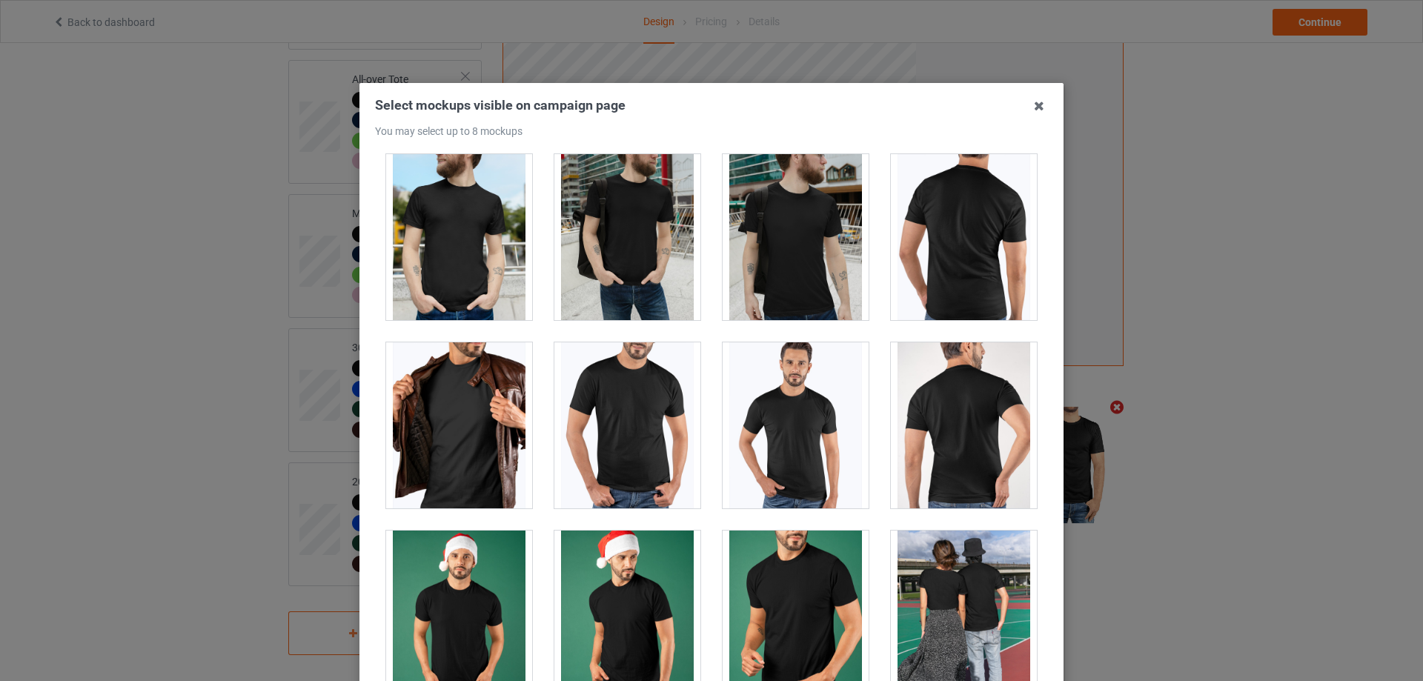
scroll to position [462, 0]
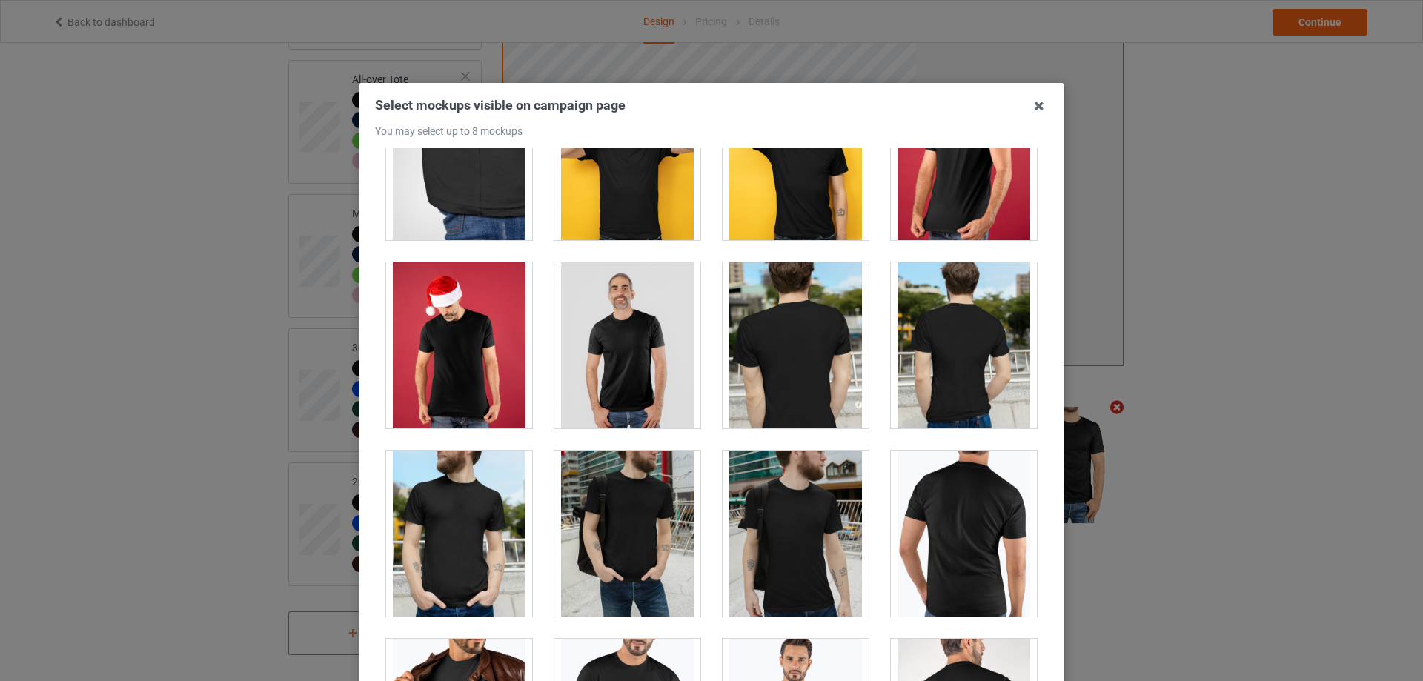
click at [610, 505] on div at bounding box center [627, 534] width 146 height 166
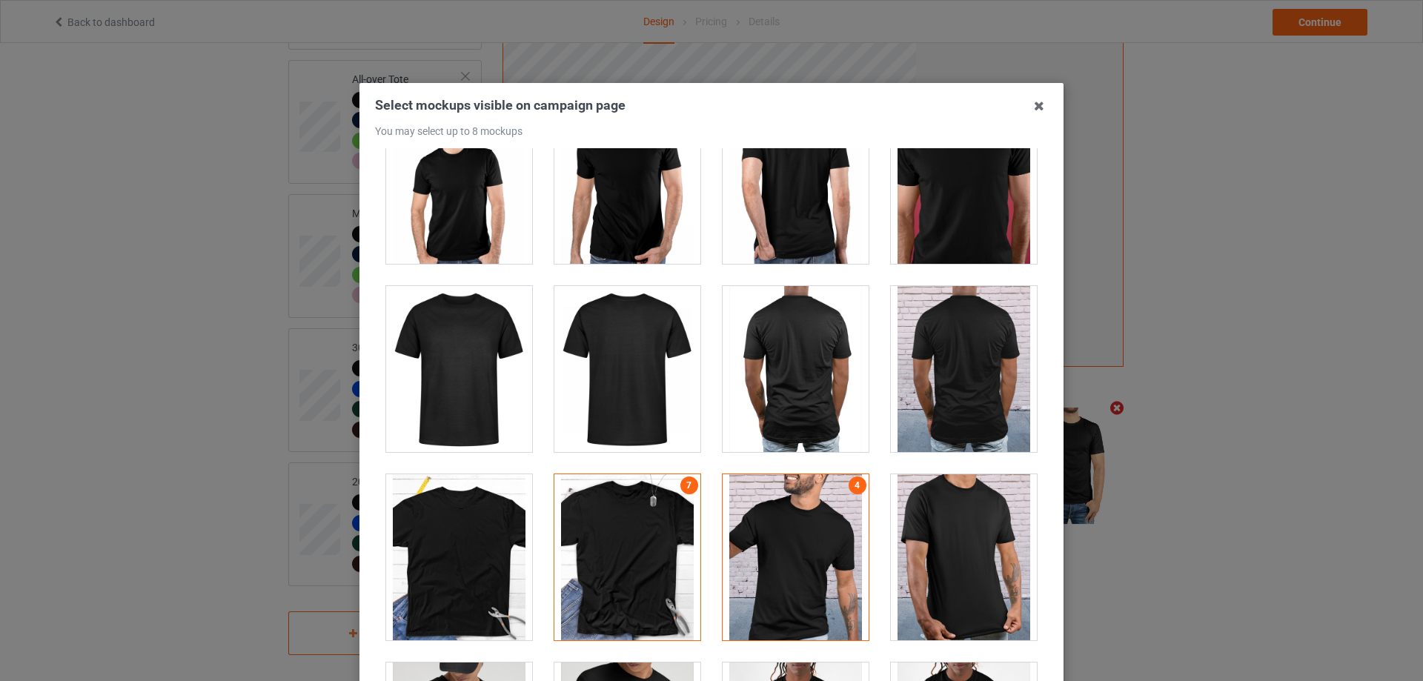
click at [774, 554] on div at bounding box center [795, 557] width 146 height 166
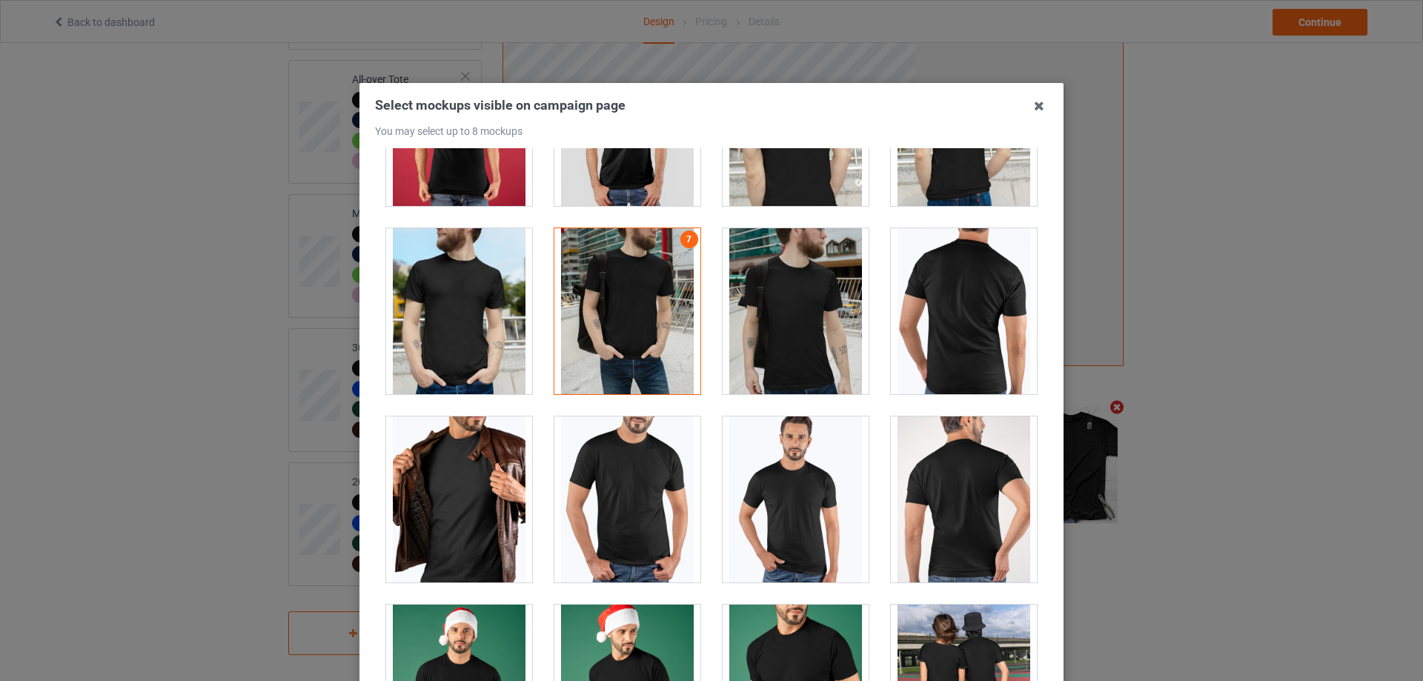
scroll to position [388, 0]
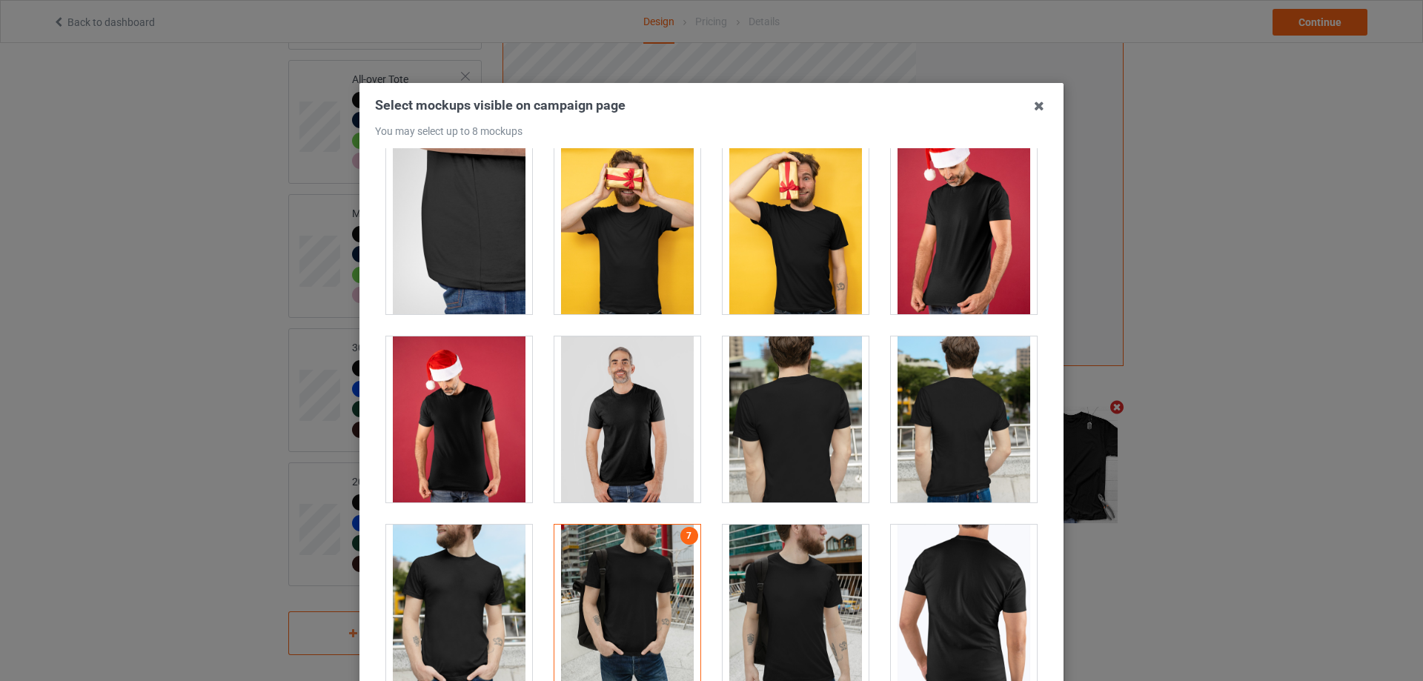
click at [625, 382] on div at bounding box center [627, 419] width 146 height 166
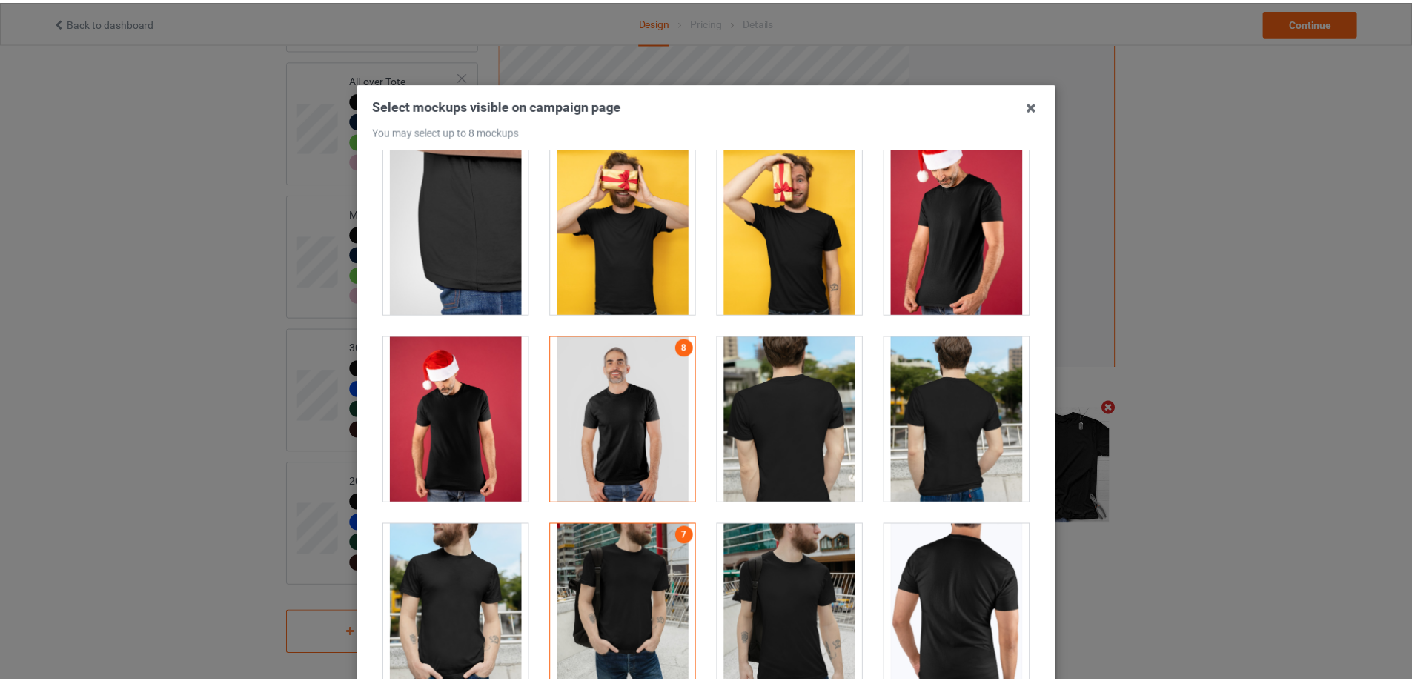
scroll to position [163, 0]
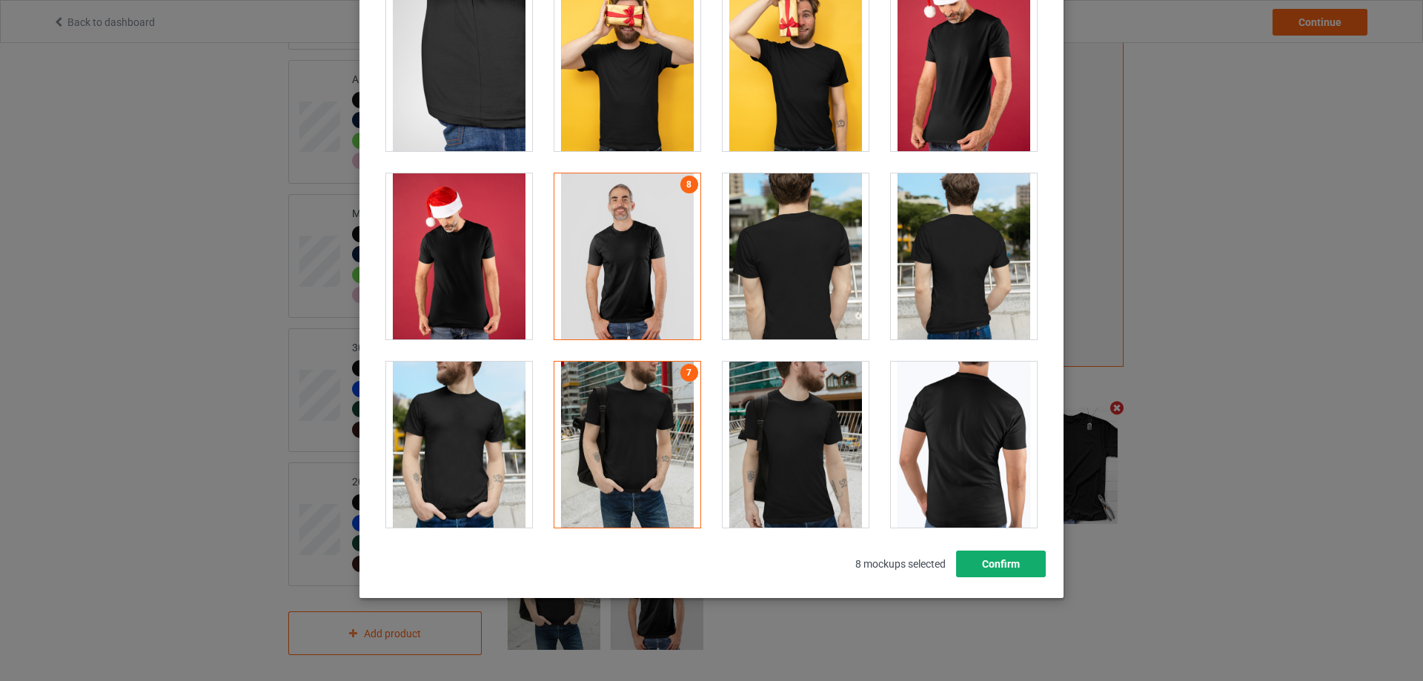
click at [1017, 564] on button "Confirm" at bounding box center [1001, 564] width 90 height 27
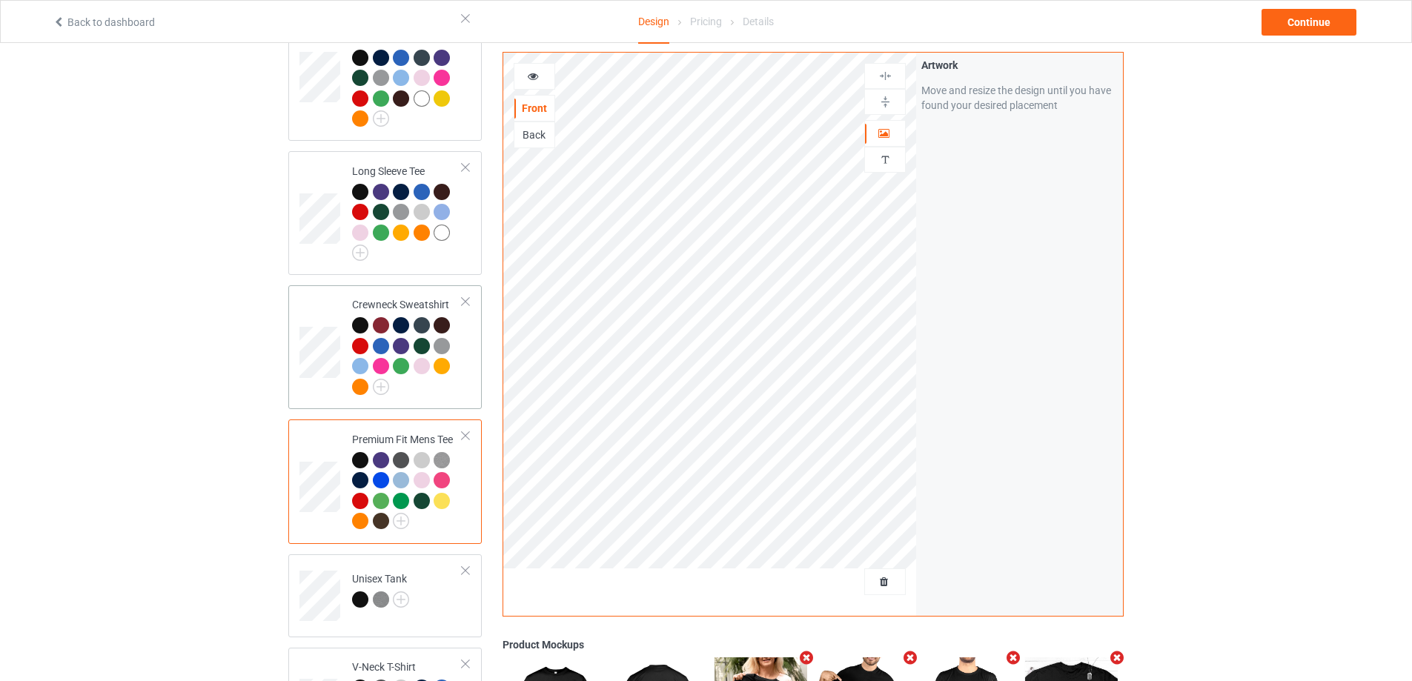
scroll to position [289, 0]
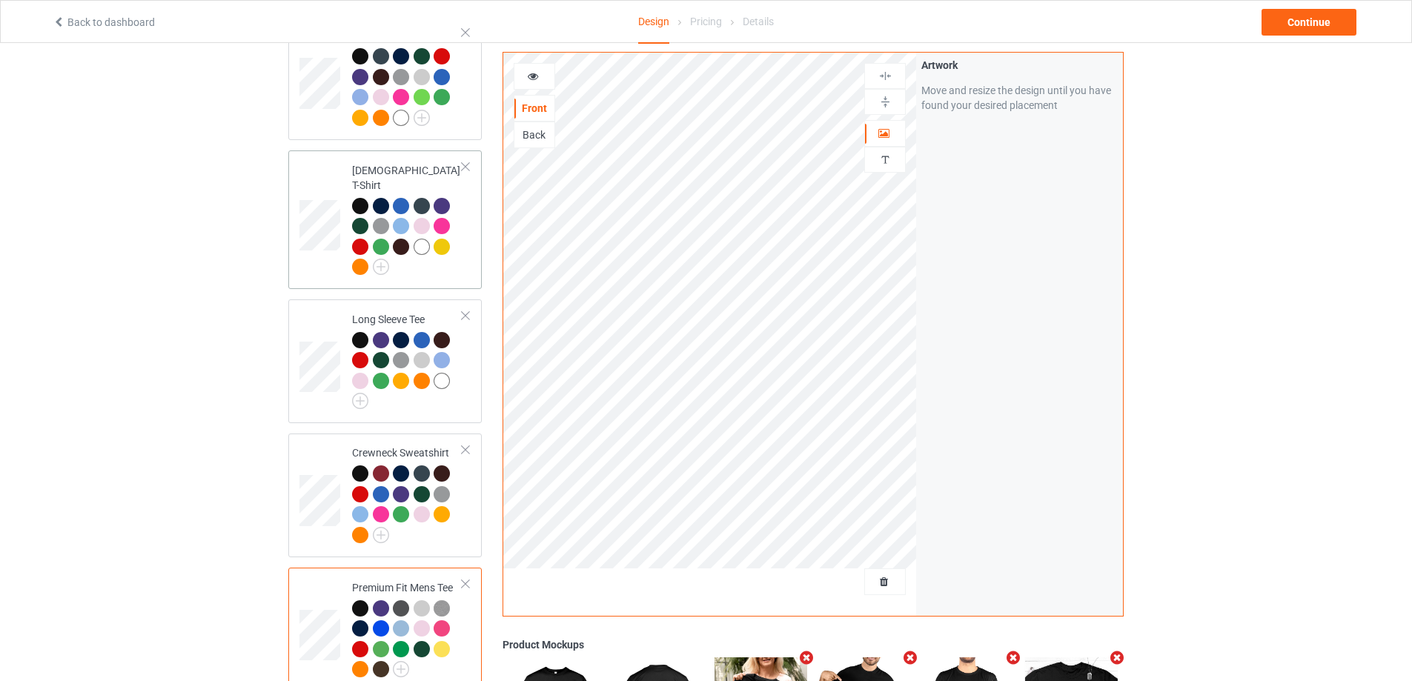
click at [447, 265] on div at bounding box center [407, 239] width 110 height 82
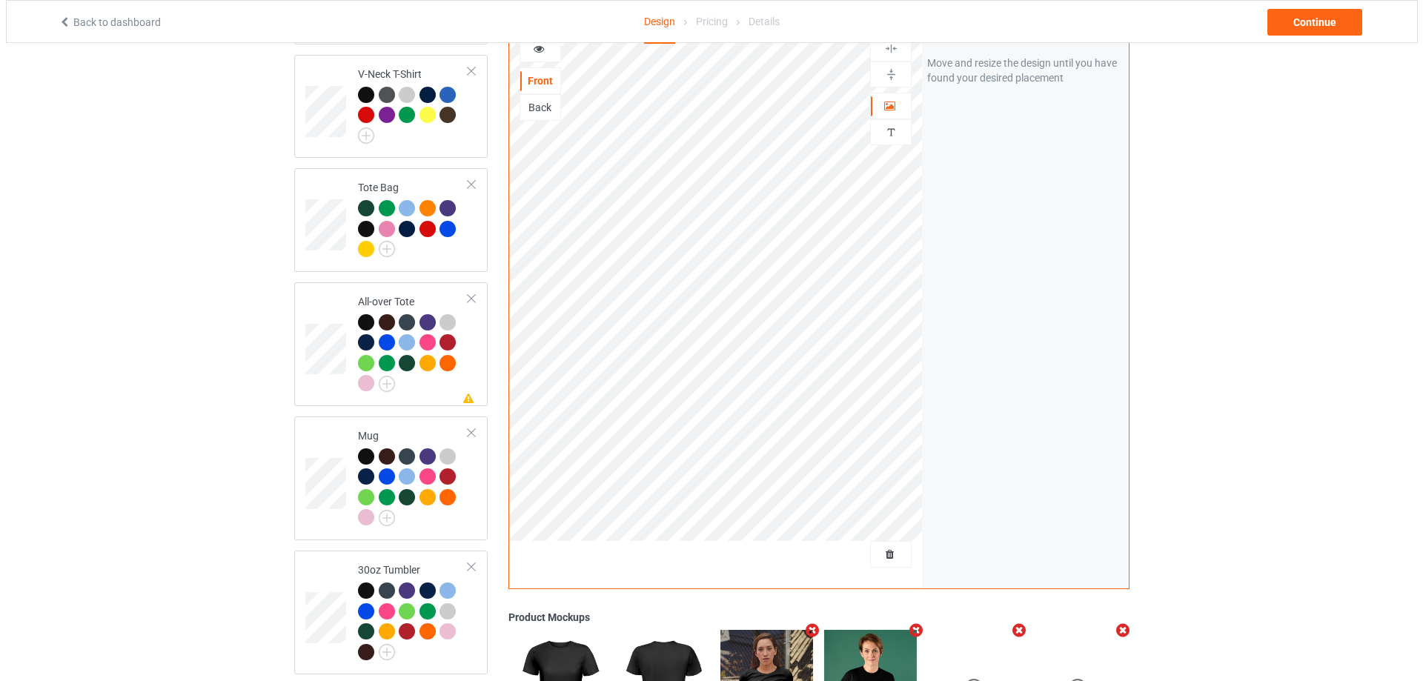
scroll to position [1252, 0]
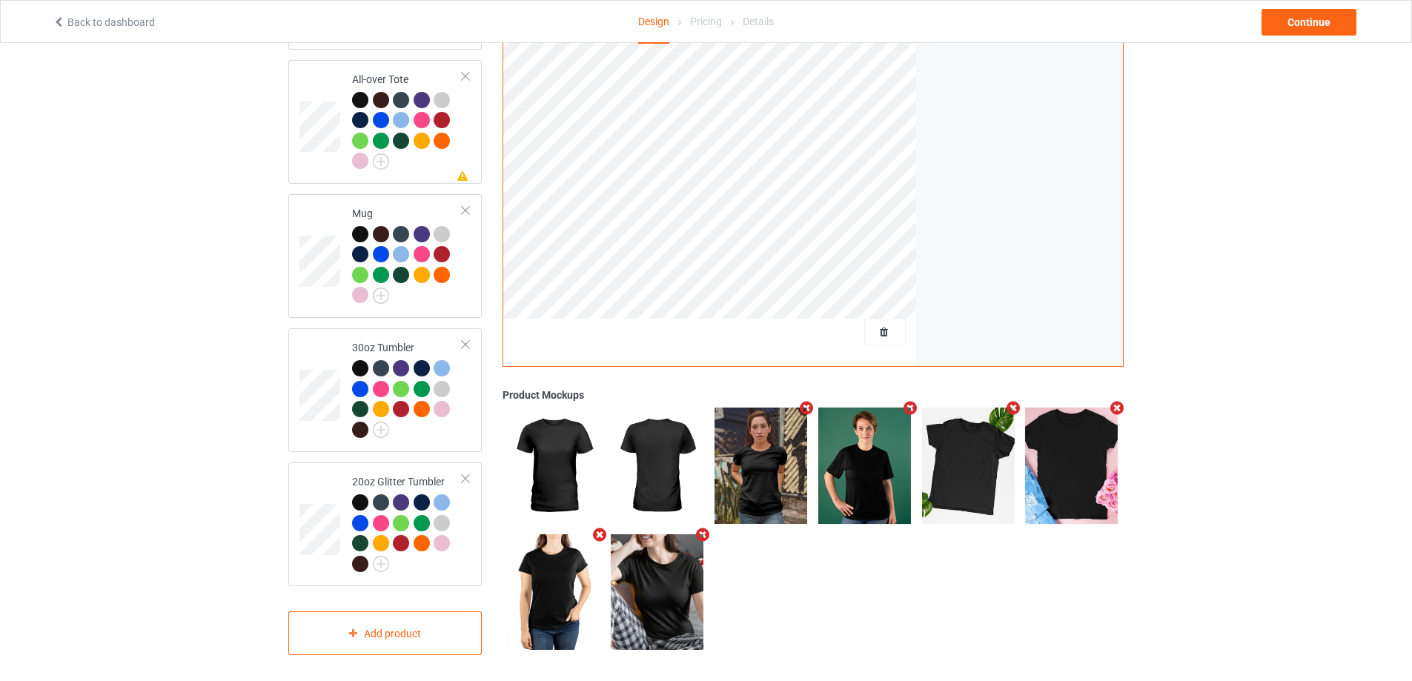
click at [1114, 403] on icon "Remove mockup" at bounding box center [1117, 409] width 19 height 16
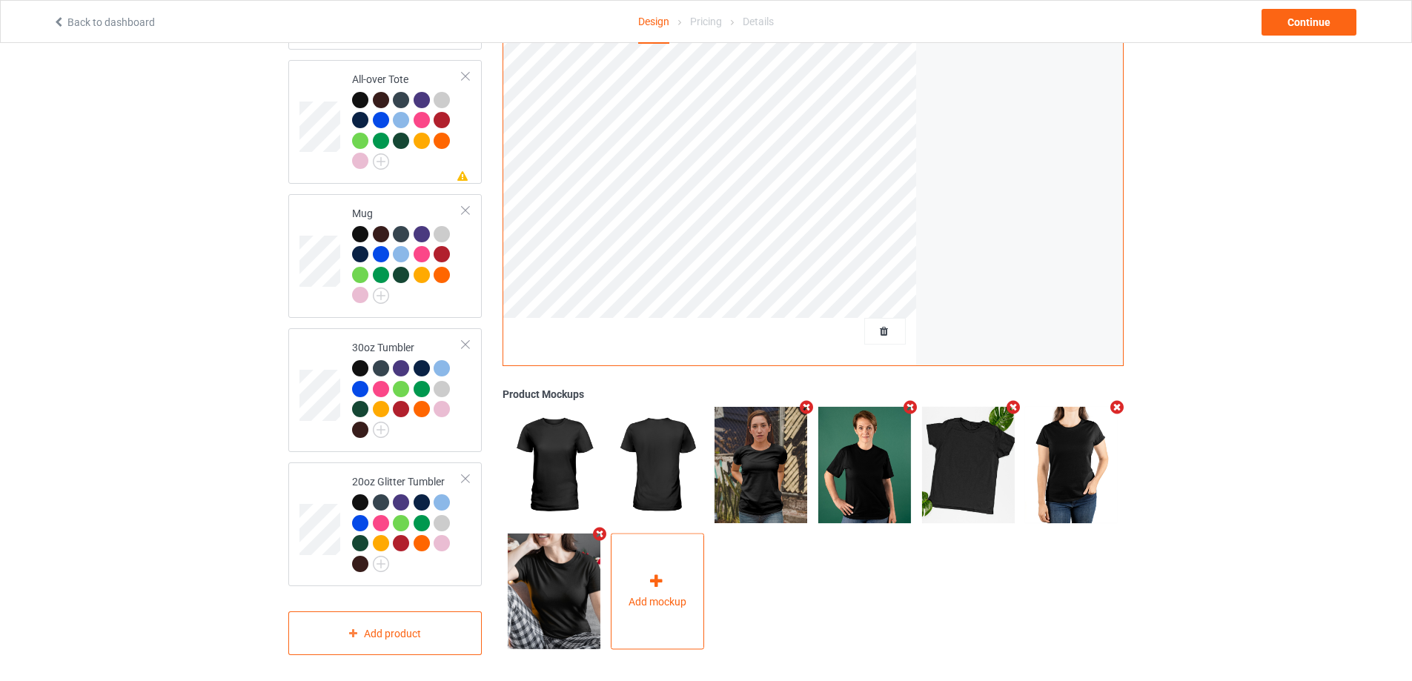
click at [661, 580] on icon at bounding box center [656, 582] width 19 height 16
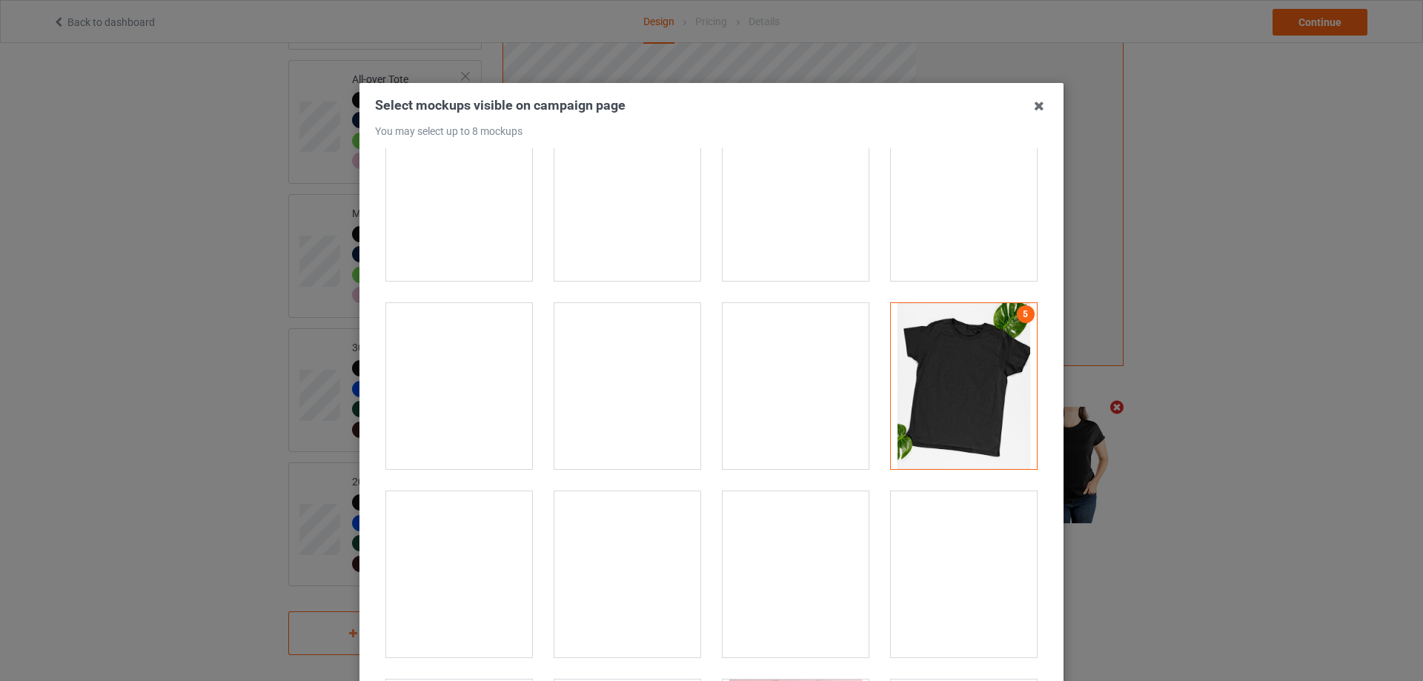
scroll to position [1630, 0]
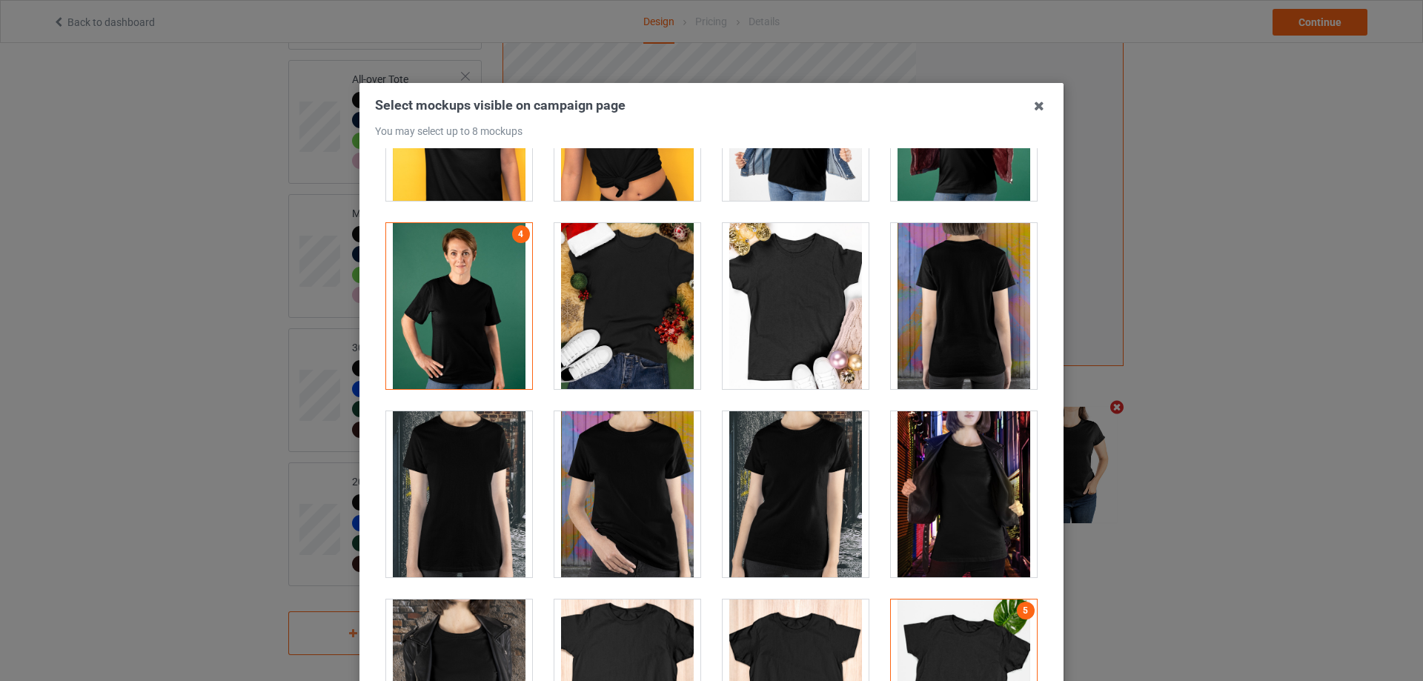
click at [962, 481] on div at bounding box center [964, 494] width 146 height 166
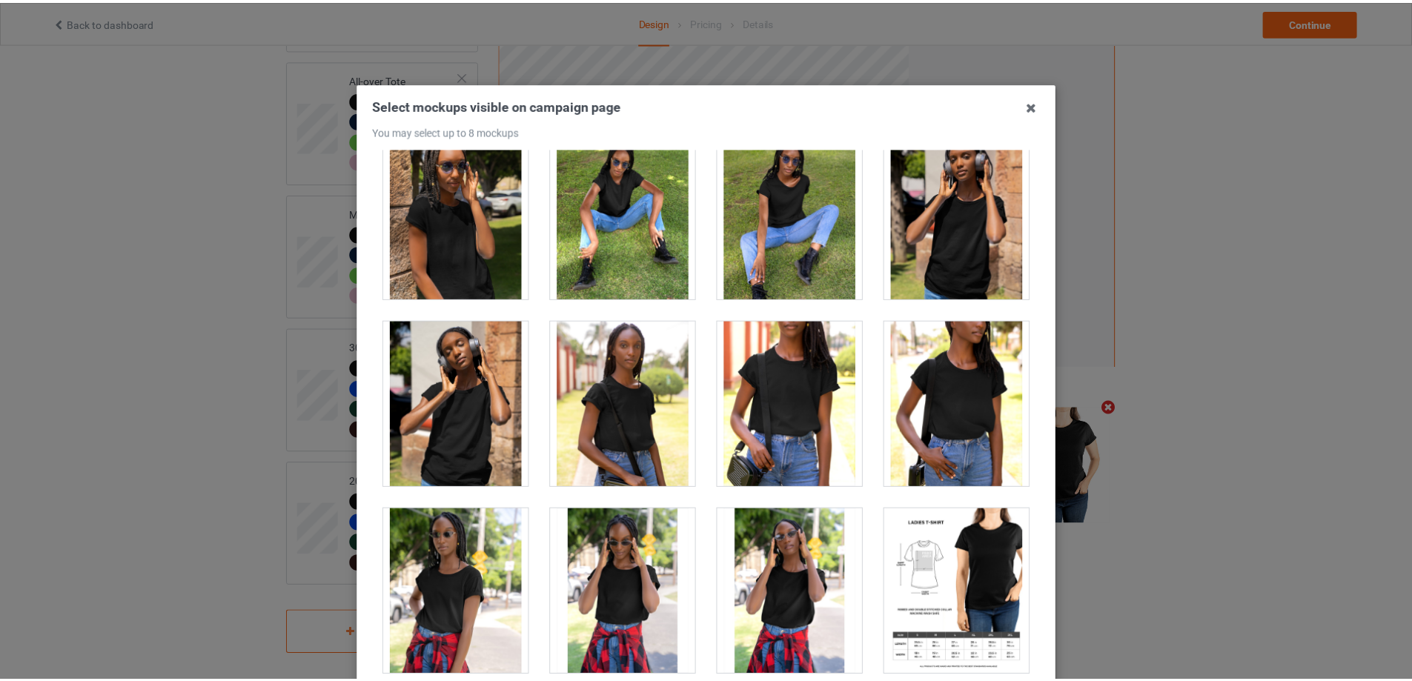
scroll to position [163, 0]
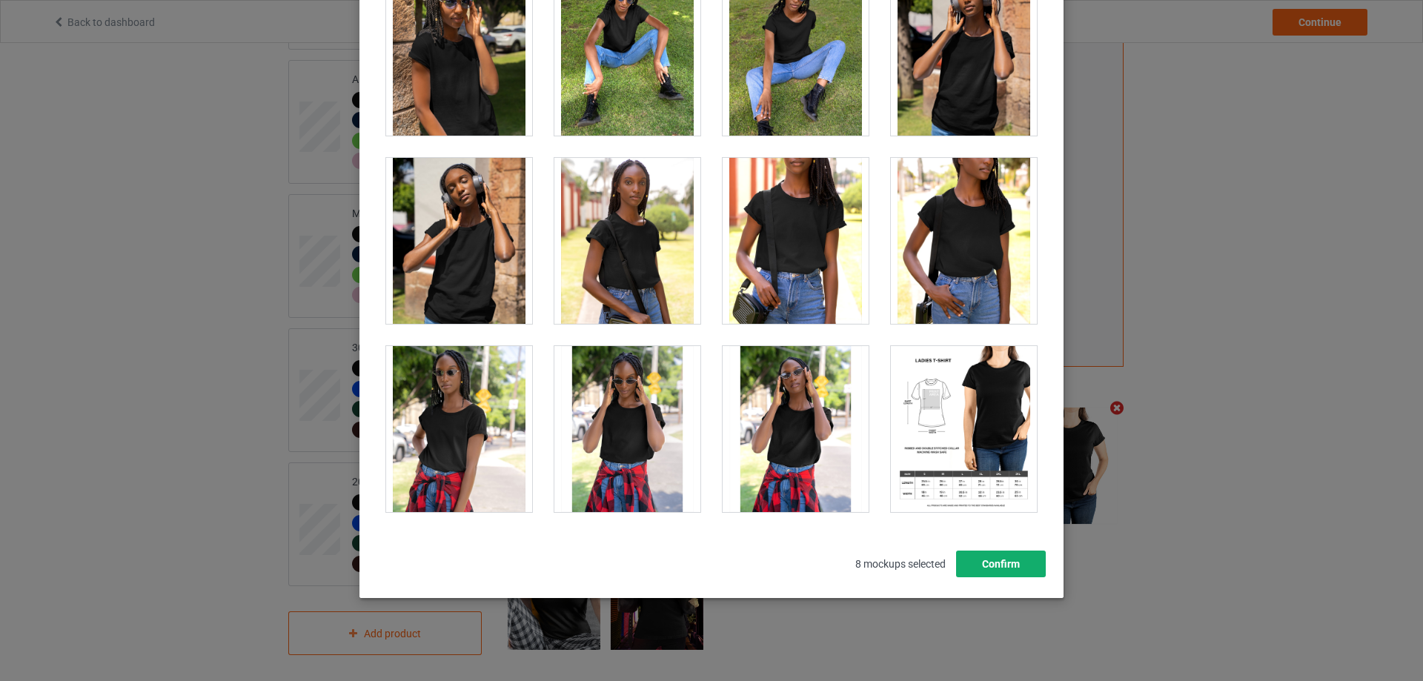
click at [995, 562] on button "Confirm" at bounding box center [1001, 564] width 90 height 27
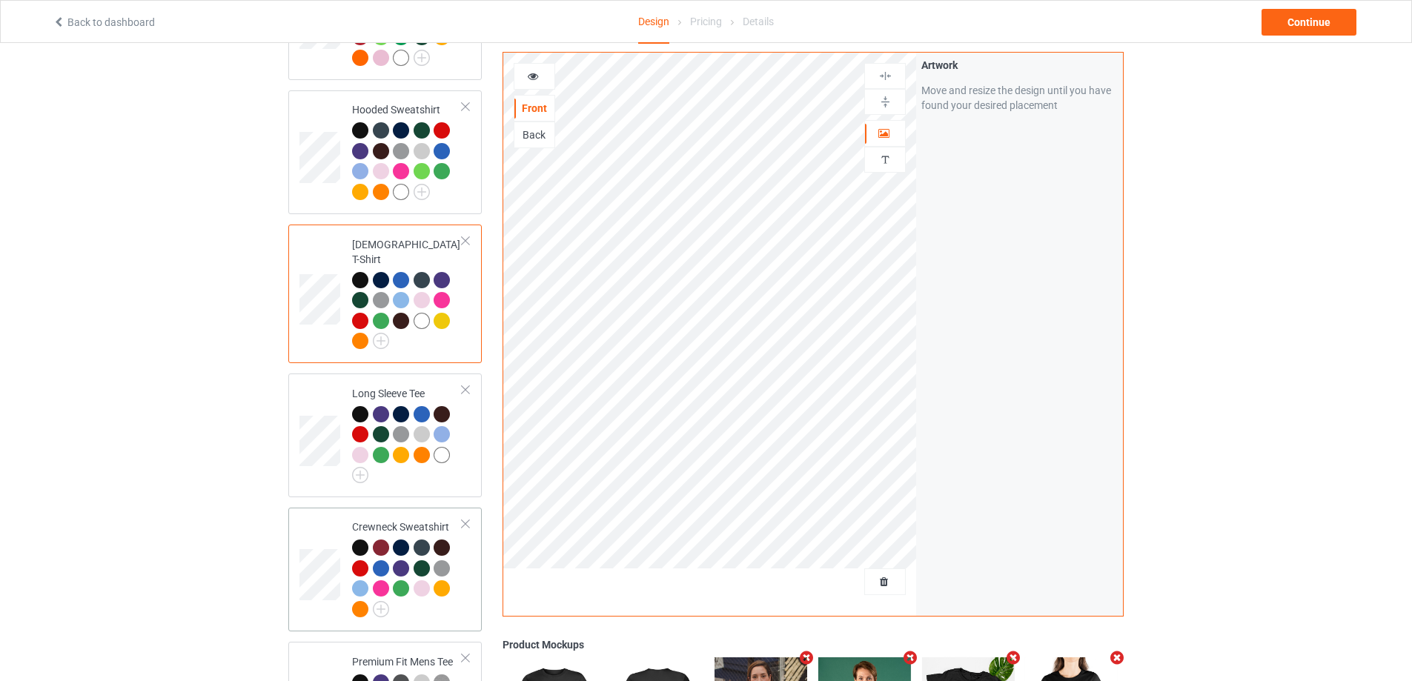
scroll to position [0, 0]
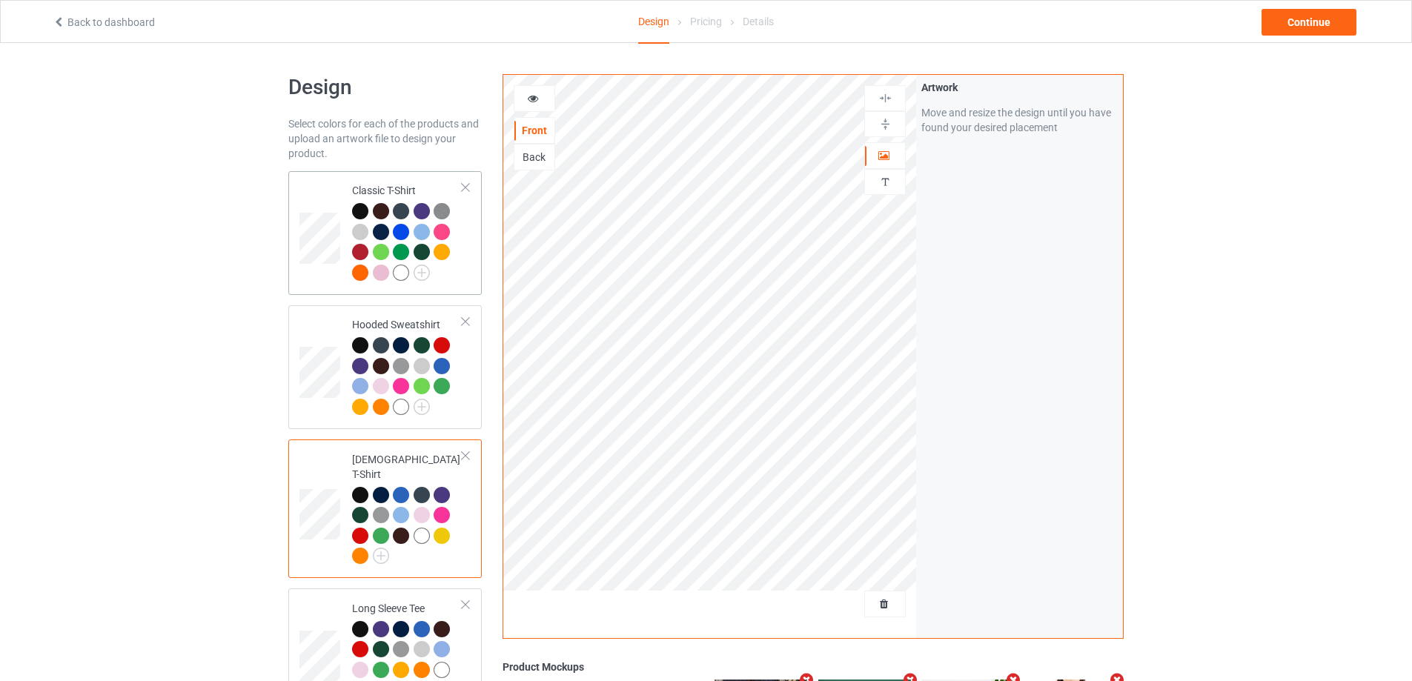
click at [460, 285] on div at bounding box center [407, 244] width 110 height 82
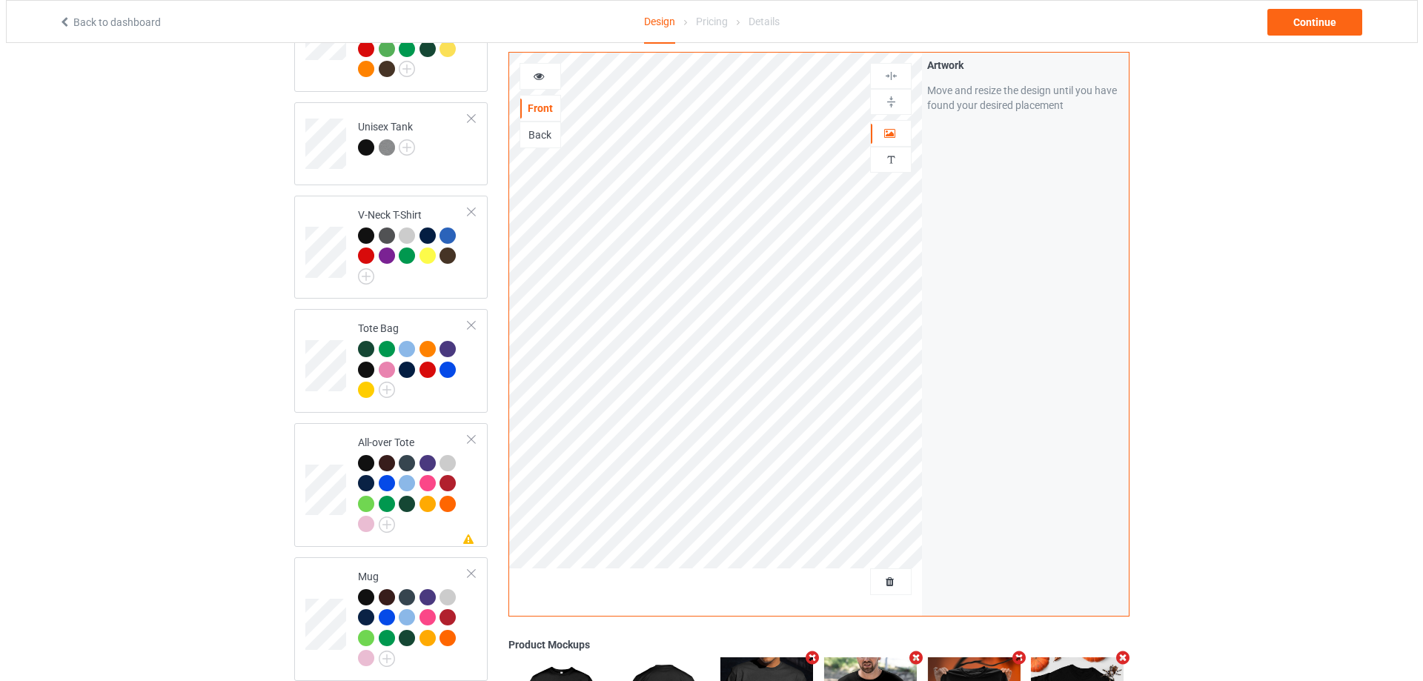
scroll to position [1252, 0]
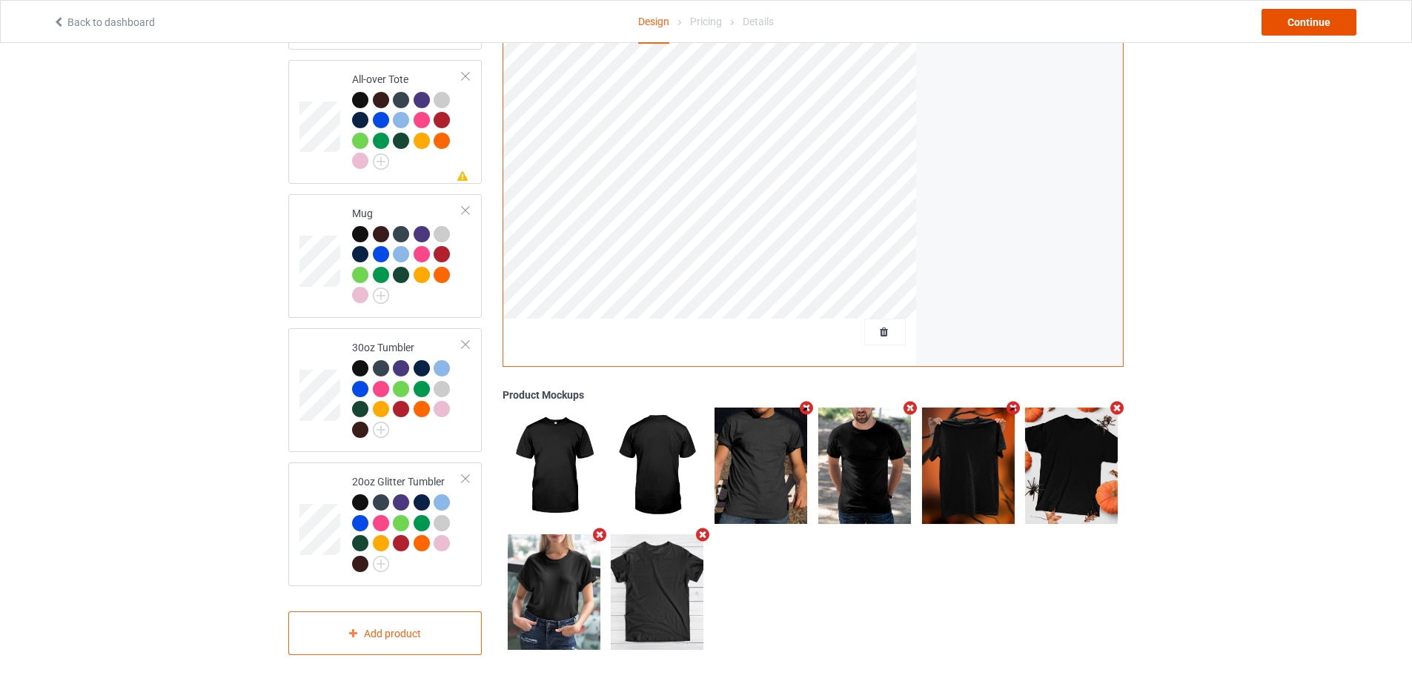
click at [1288, 24] on div "Continue" at bounding box center [1308, 22] width 95 height 27
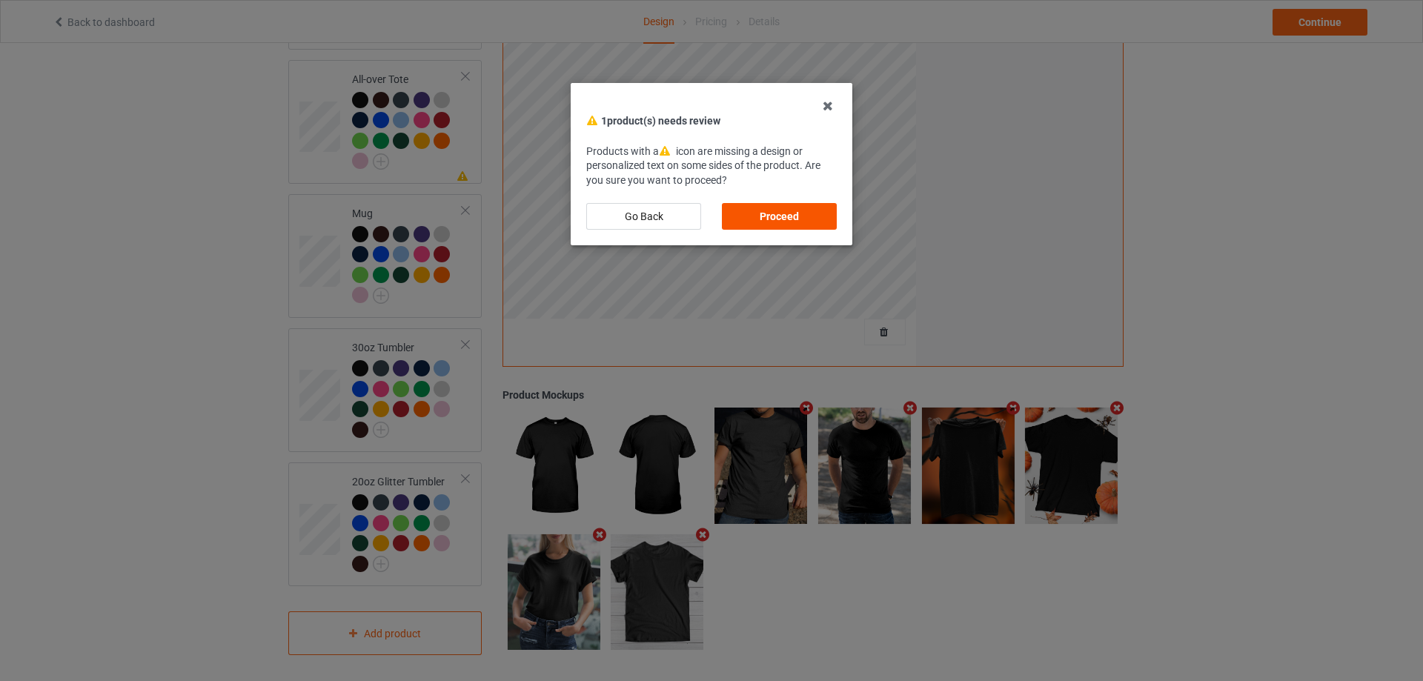
click at [806, 216] on div "Proceed" at bounding box center [779, 216] width 115 height 27
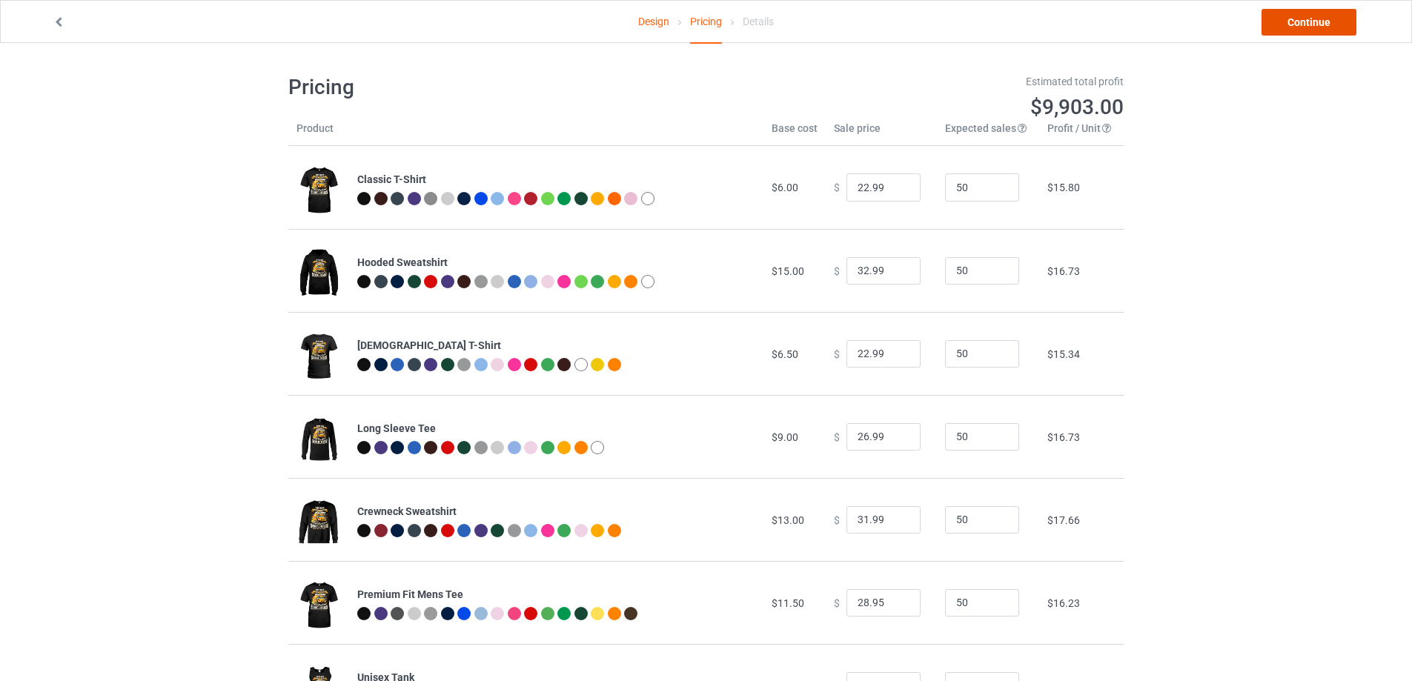
click at [1307, 27] on link "Continue" at bounding box center [1308, 22] width 95 height 27
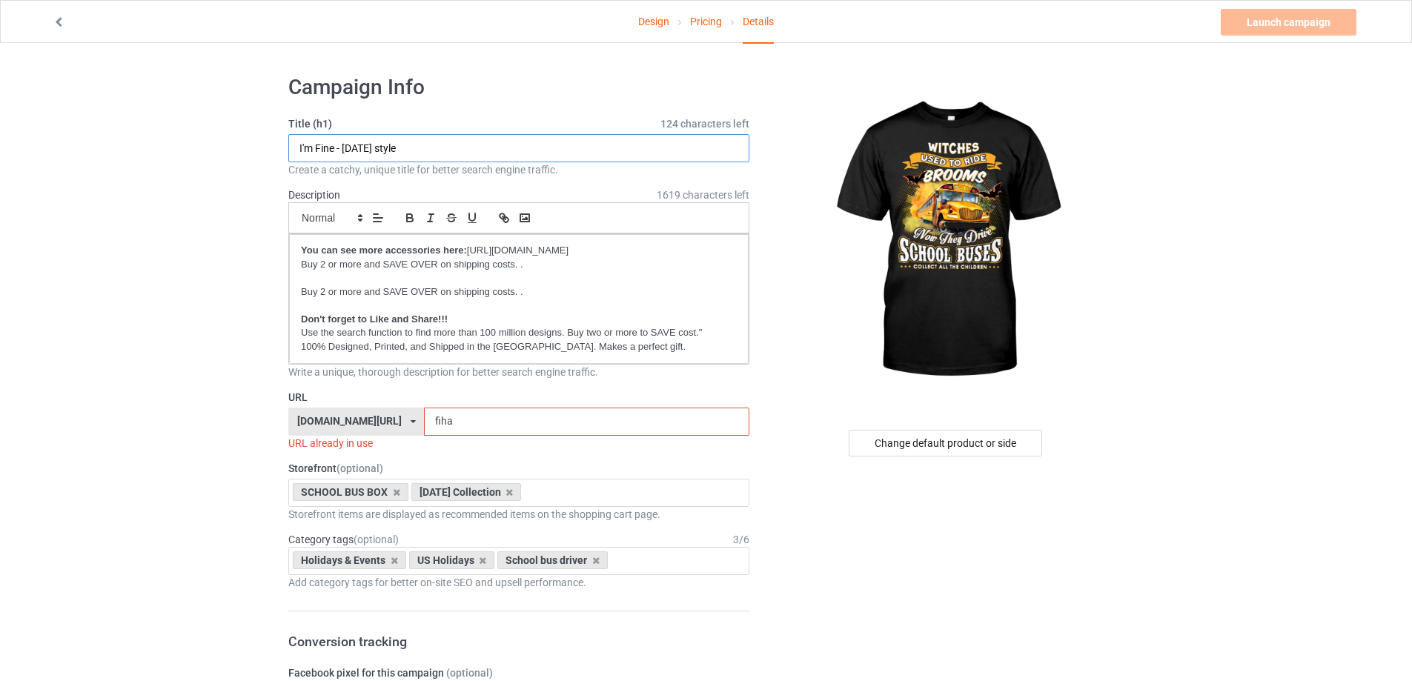
click at [475, 150] on input "I'm Fine - [DATE] style" at bounding box center [518, 148] width 461 height 28
paste input "Collect all the children"
type input "Witches used to ride brooms Now they drive school buses - Collect all the child…"
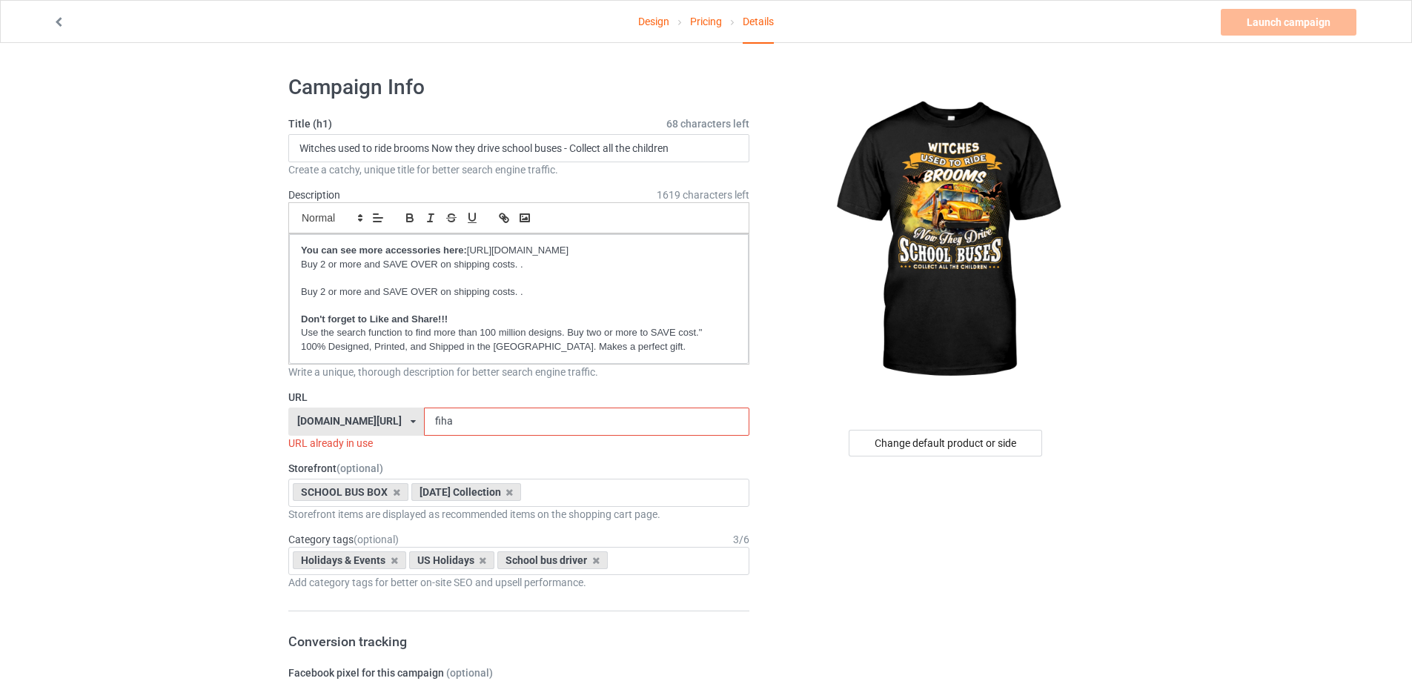
click at [507, 426] on input "fiha" at bounding box center [586, 422] width 325 height 28
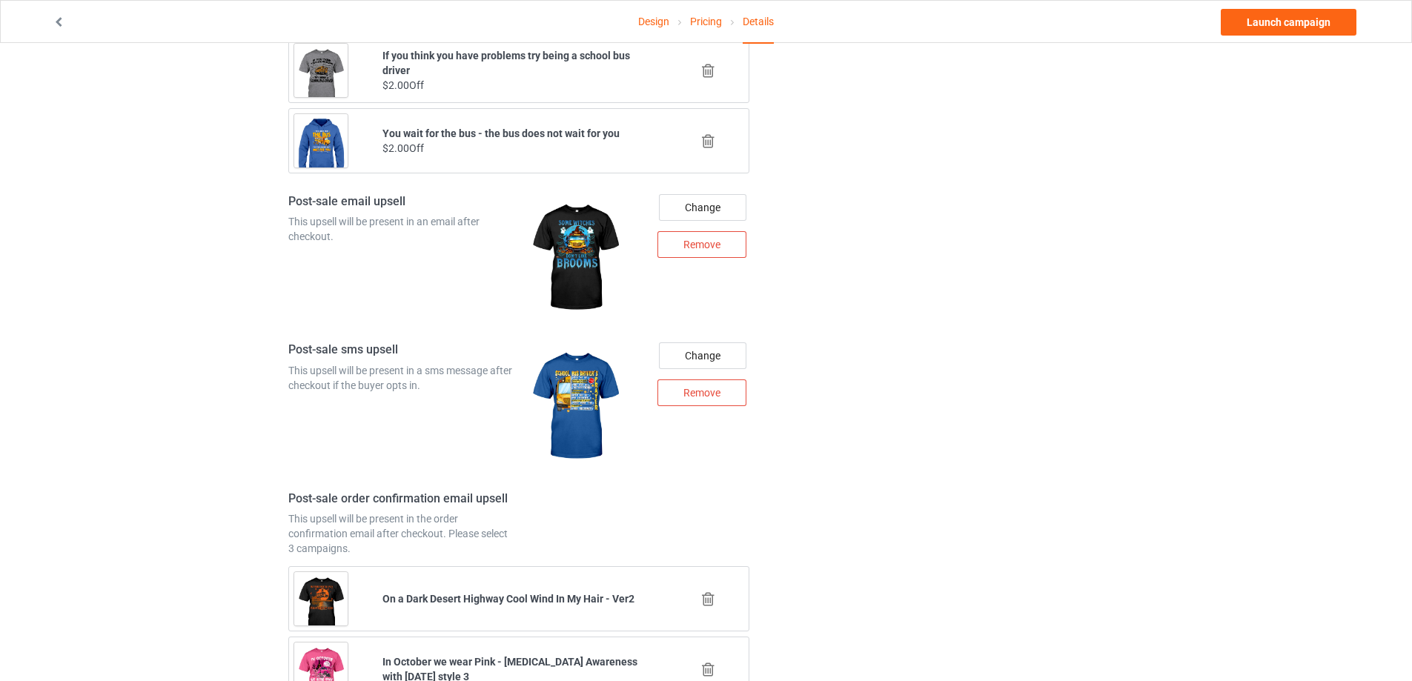
scroll to position [1840, 0]
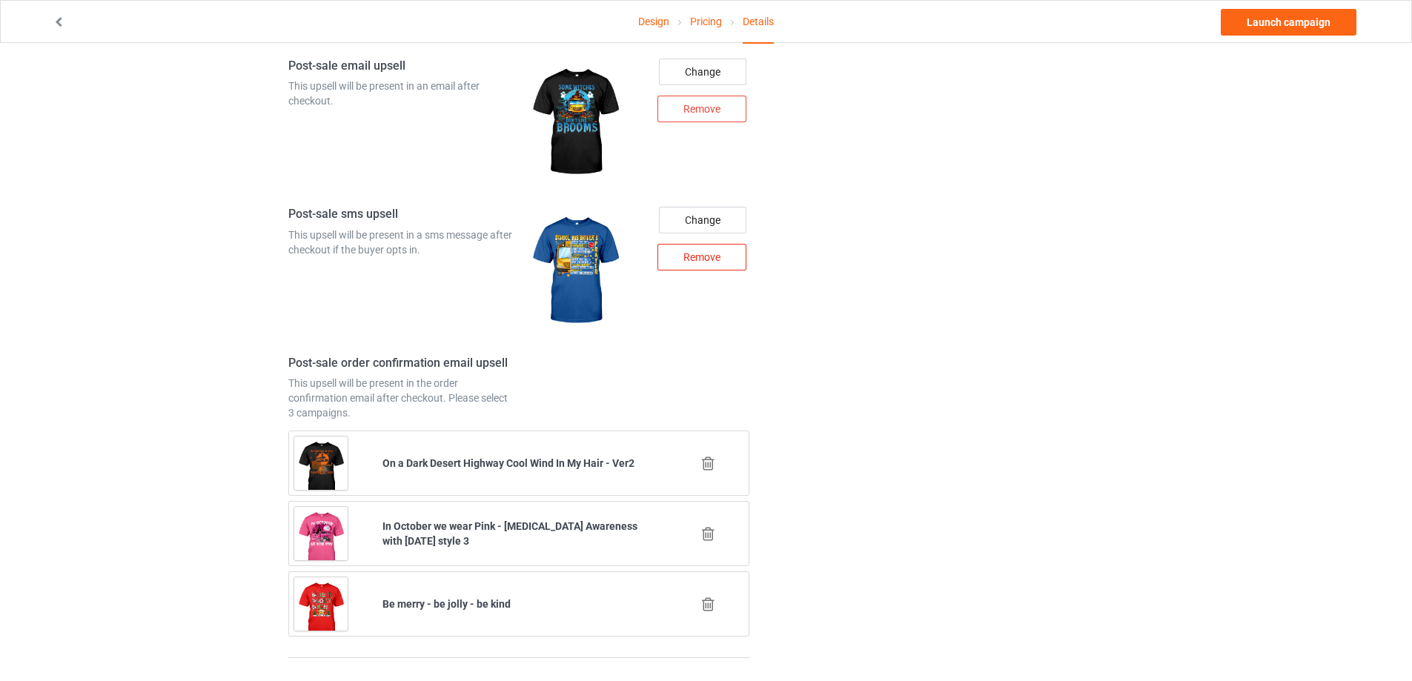
type input "wisbco"
click at [722, 259] on div "Remove" at bounding box center [701, 257] width 89 height 27
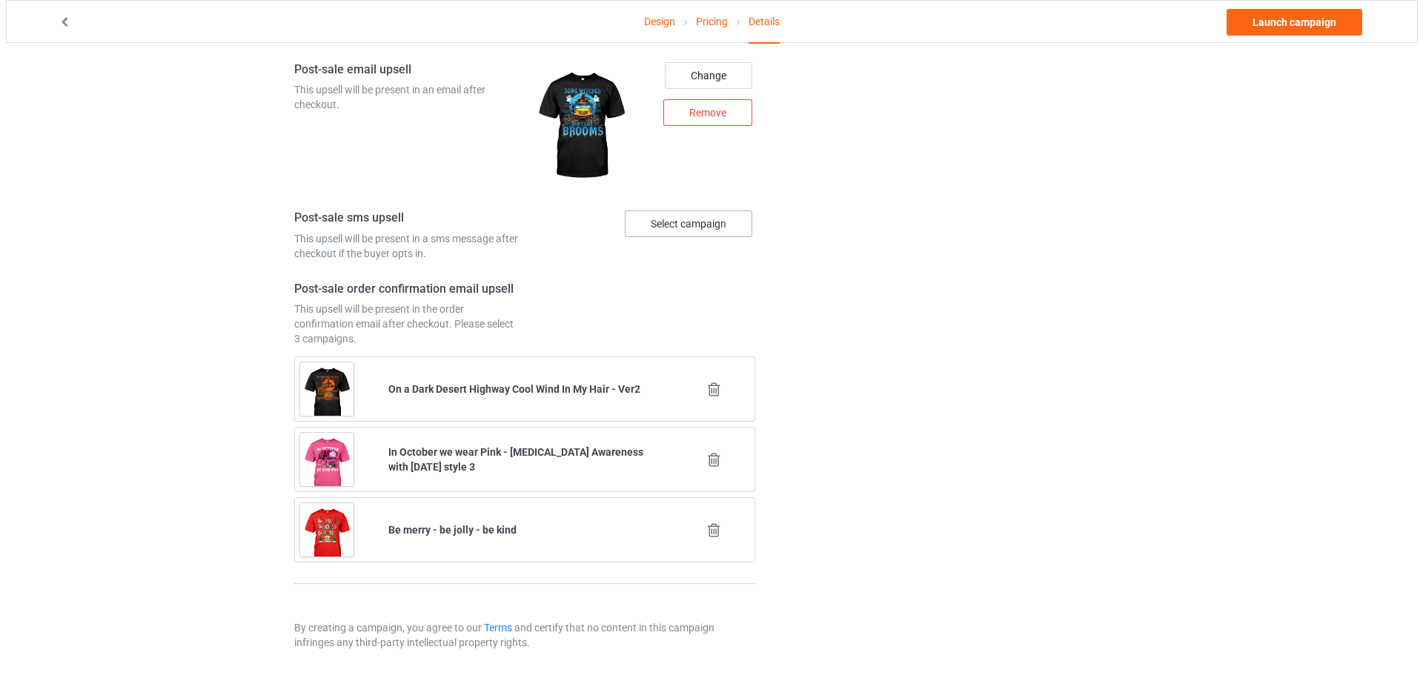
scroll to position [1762, 0]
click at [700, 225] on div "Select campaign" at bounding box center [682, 223] width 127 height 27
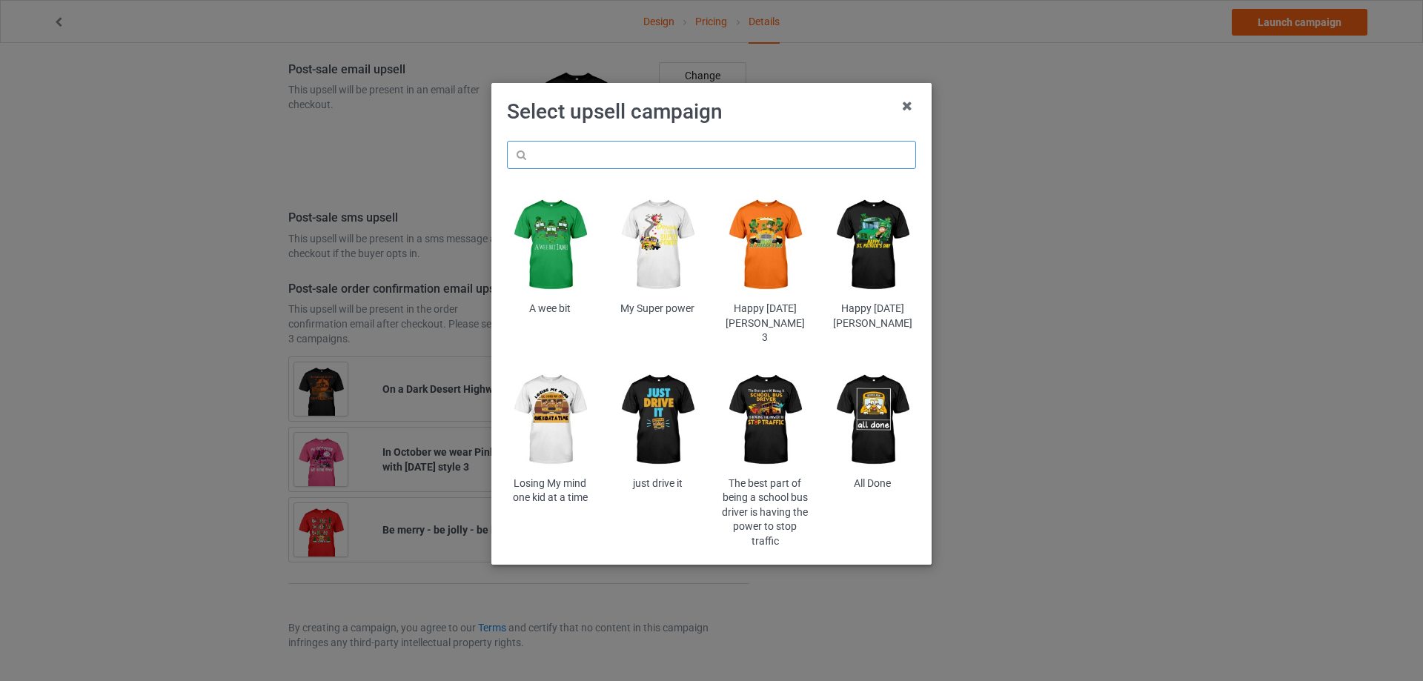
click at [697, 152] on input "text" at bounding box center [711, 155] width 409 height 28
type input "boo bus"
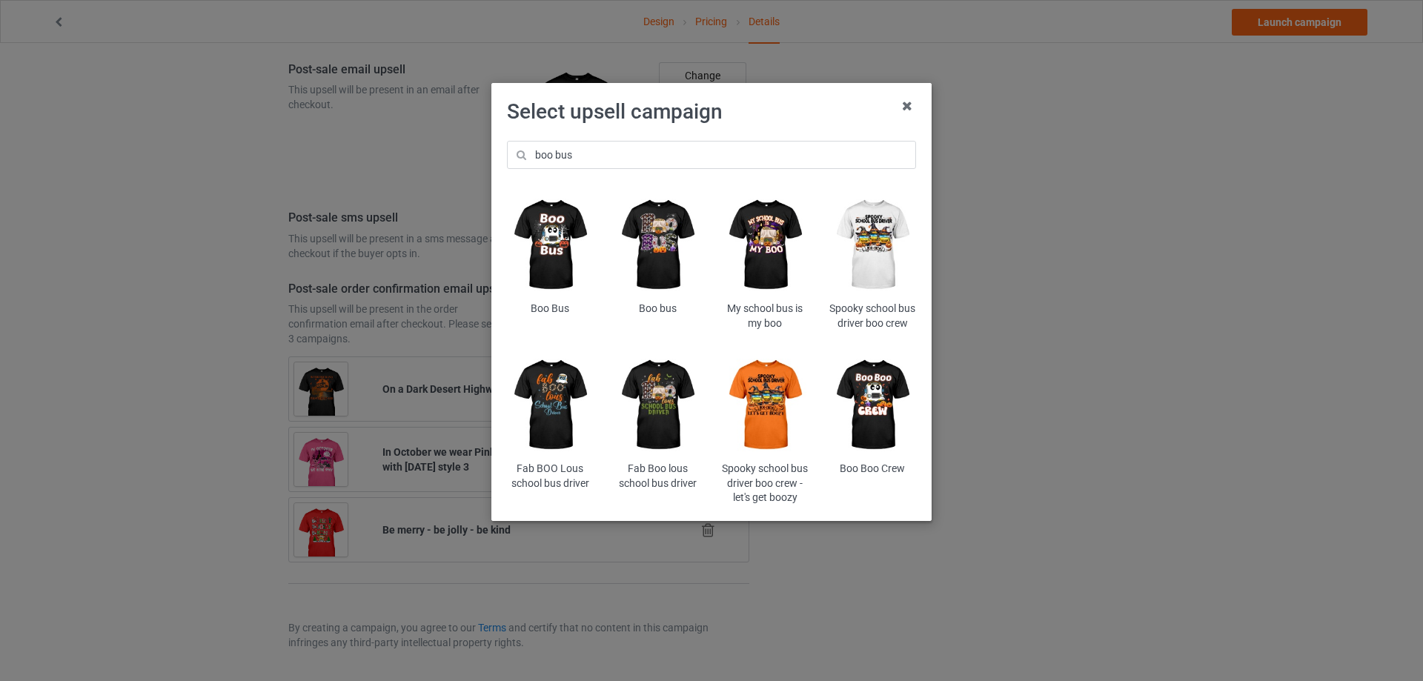
click at [673, 227] on img at bounding box center [657, 245] width 87 height 108
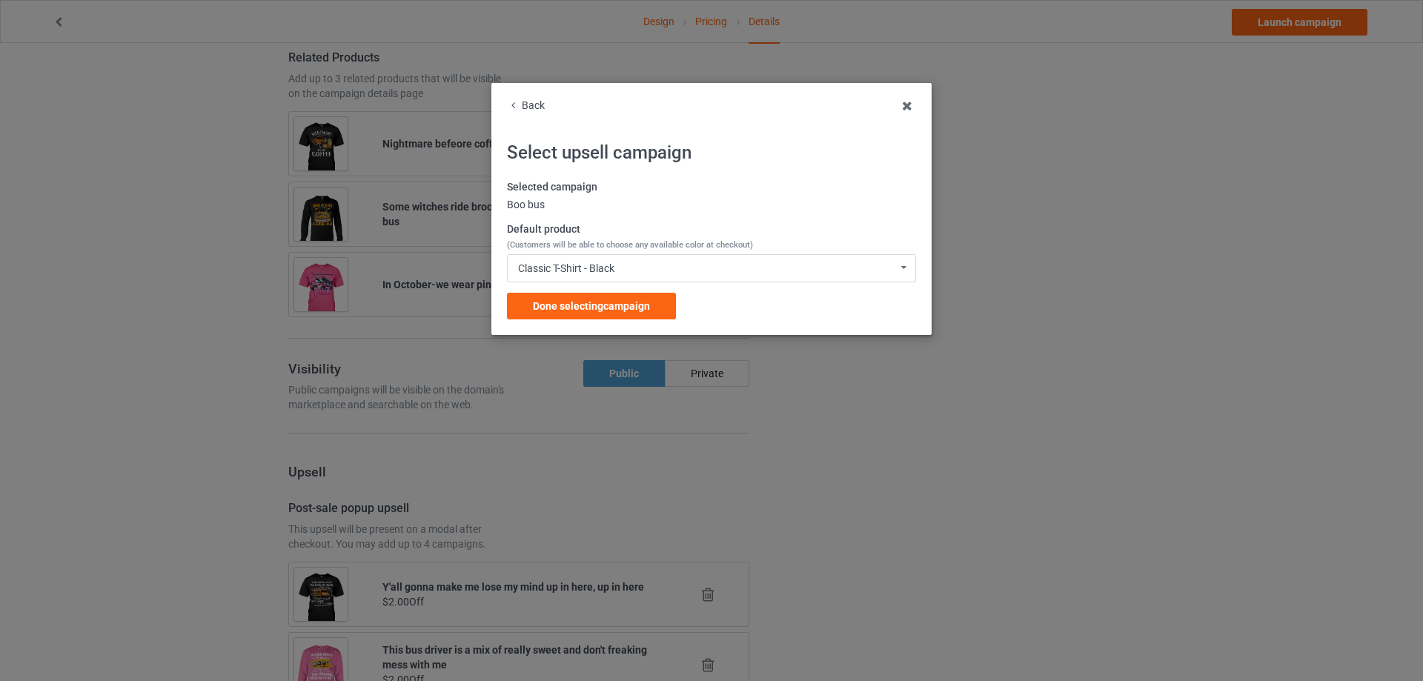
scroll to position [1762, 0]
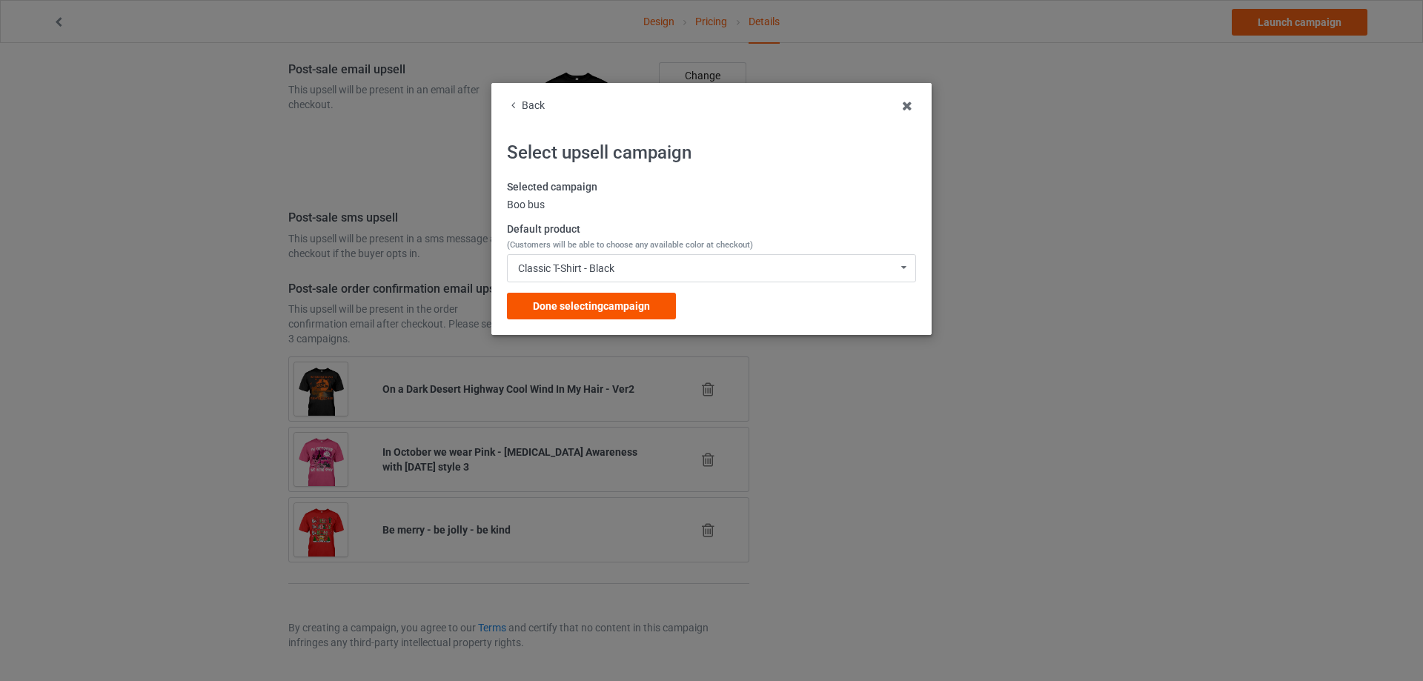
click at [602, 303] on span "Done selecting campaign" at bounding box center [591, 306] width 117 height 12
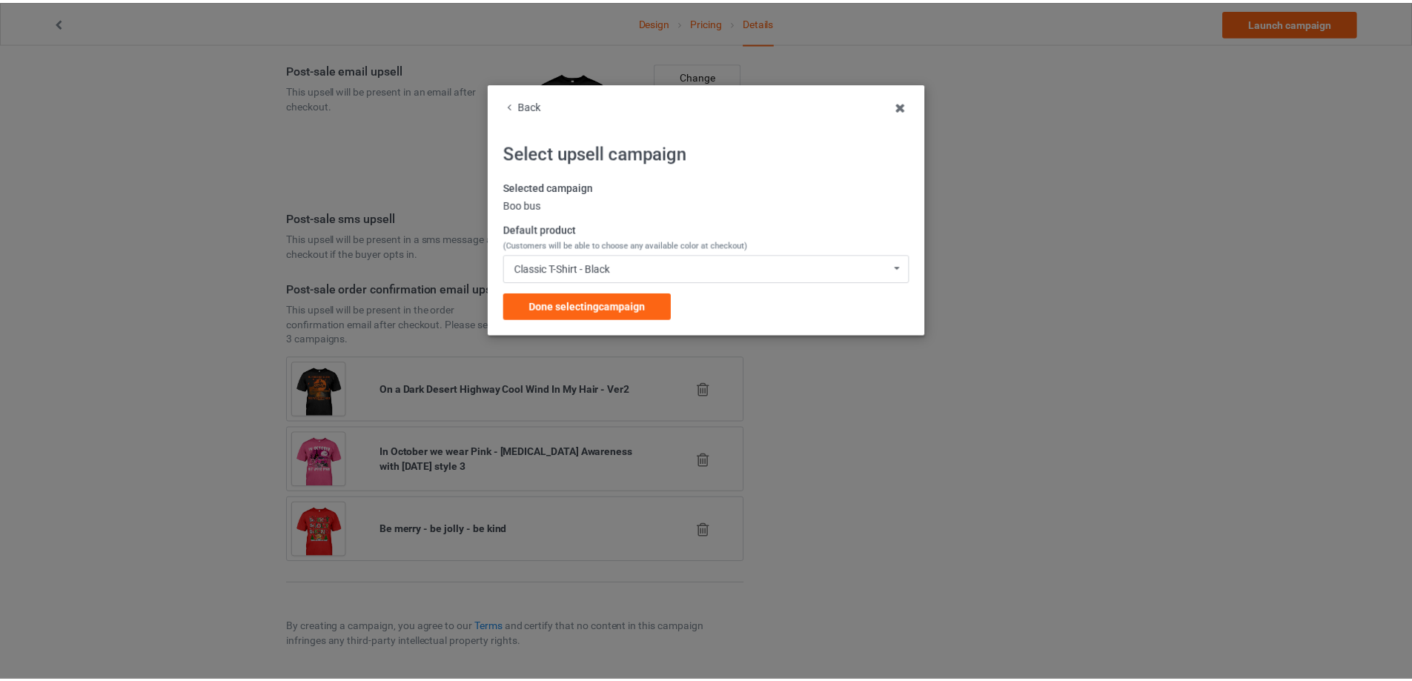
scroll to position [966, 0]
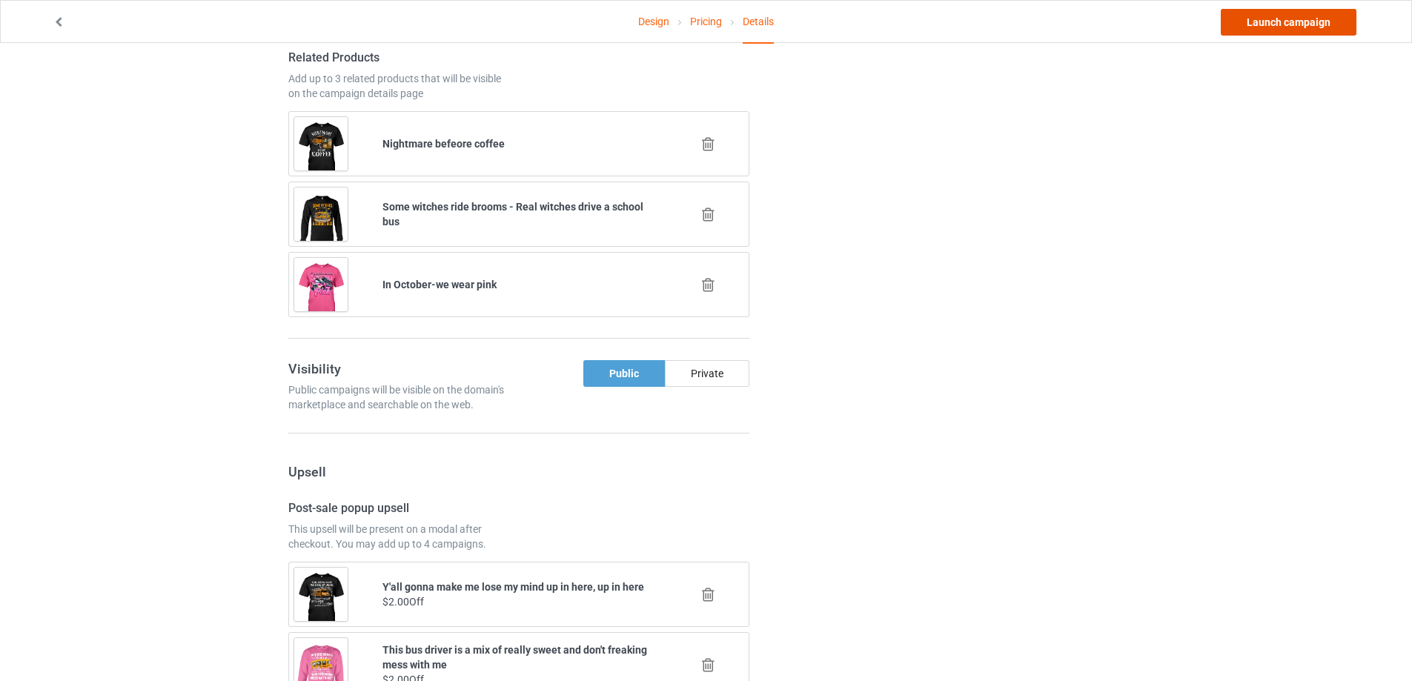
click at [1318, 31] on link "Launch campaign" at bounding box center [1288, 22] width 136 height 27
